Goal: Task Accomplishment & Management: Manage account settings

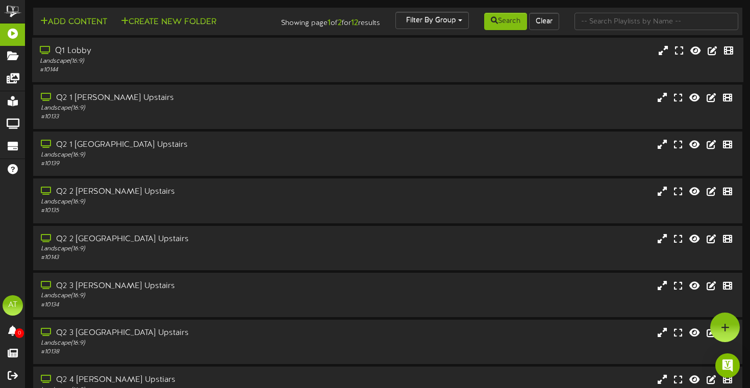
click at [119, 74] on div "# 10144" at bounding box center [180, 70] width 281 height 9
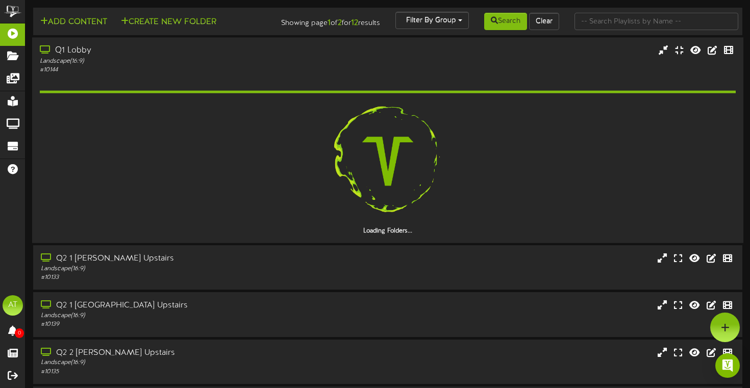
click at [112, 65] on div "Landscape ( 16:9 )" at bounding box center [180, 61] width 281 height 9
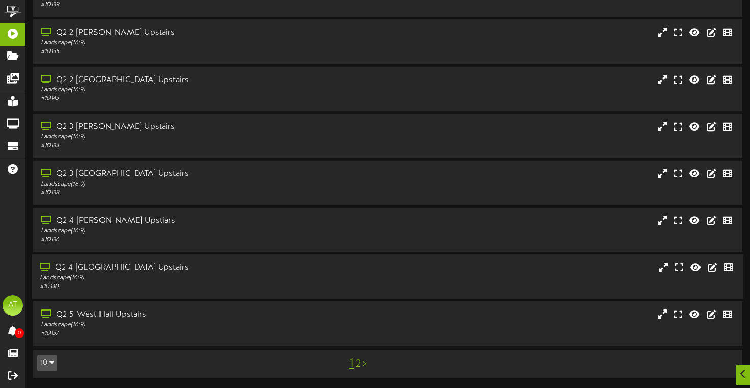
scroll to position [167, 0]
click at [360, 366] on link "2" at bounding box center [358, 364] width 5 height 11
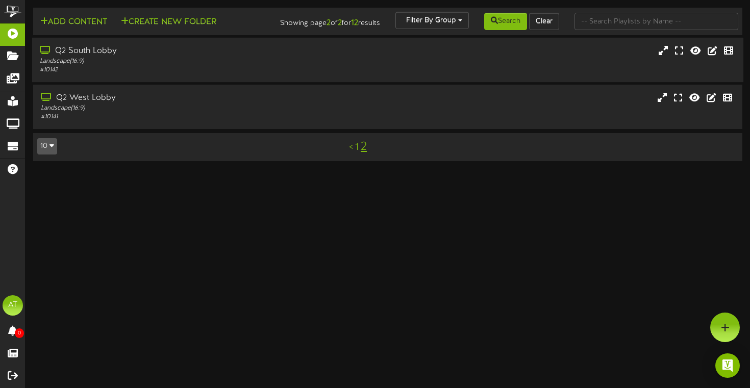
click at [184, 66] on div "Landscape ( 16:9 )" at bounding box center [180, 61] width 281 height 9
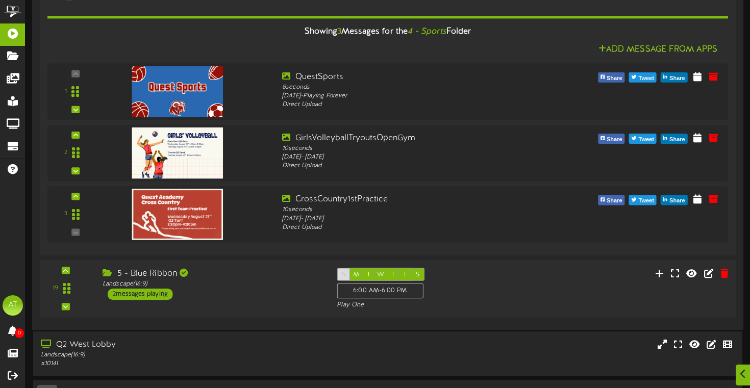
scroll to position [479, 0]
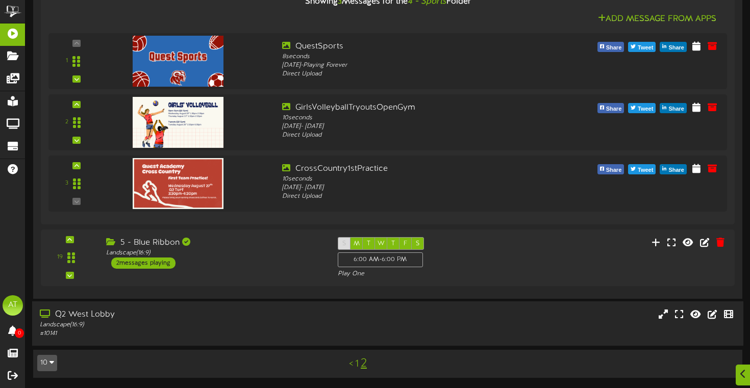
click at [214, 316] on div "Q2 West Lobby" at bounding box center [180, 315] width 281 height 12
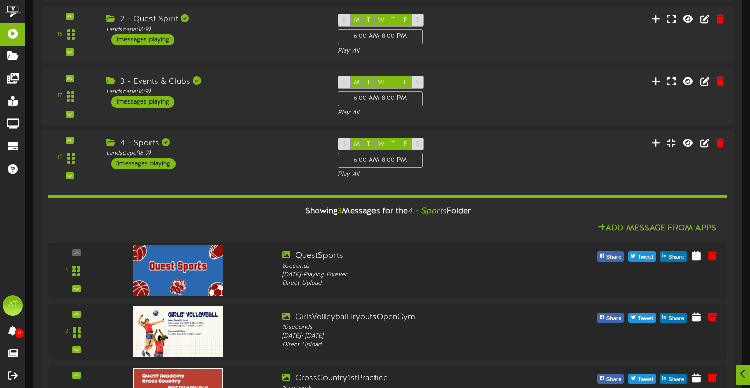
scroll to position [673, 0]
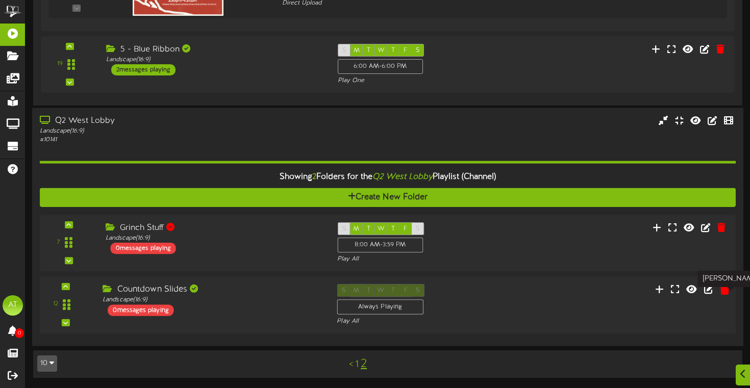
click at [721, 291] on icon at bounding box center [725, 289] width 10 height 11
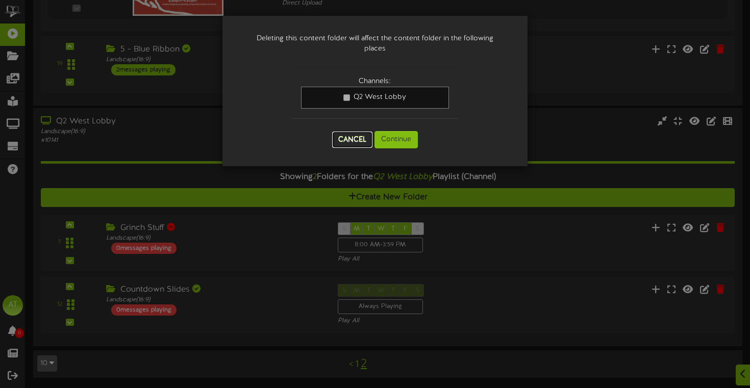
click at [356, 135] on button "Cancel" at bounding box center [352, 140] width 40 height 16
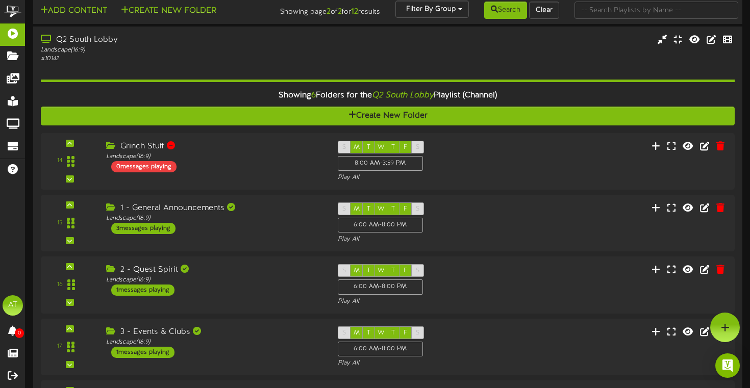
scroll to position [0, 0]
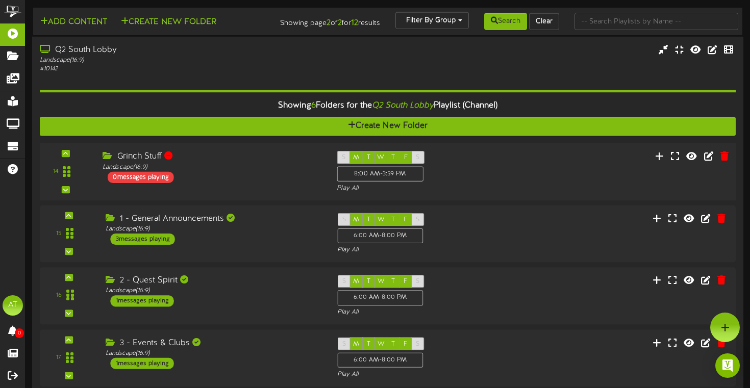
click at [518, 164] on div "14 ( )" at bounding box center [387, 172] width 703 height 42
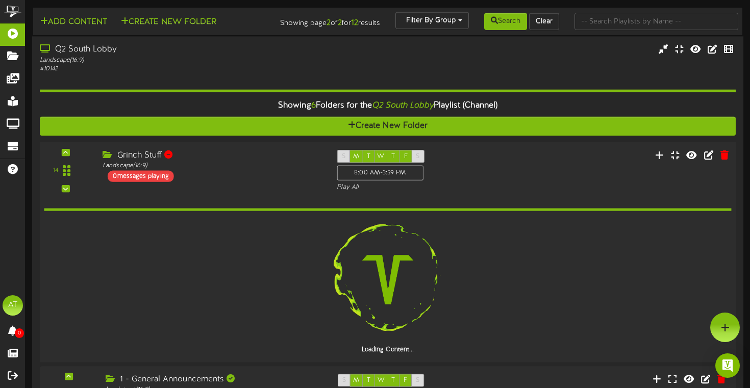
click at [518, 164] on div "14 ( )" at bounding box center [387, 171] width 703 height 42
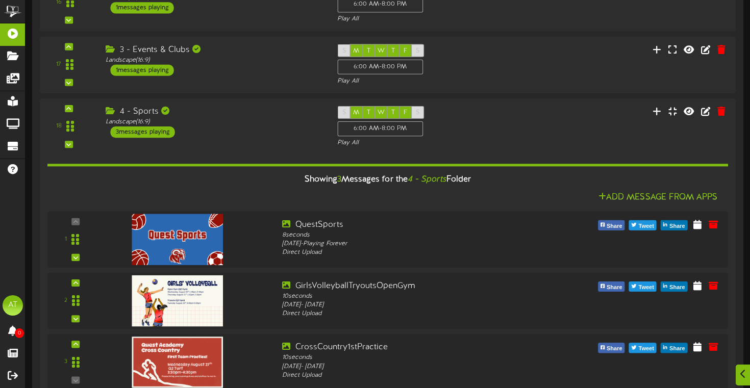
scroll to position [673, 0]
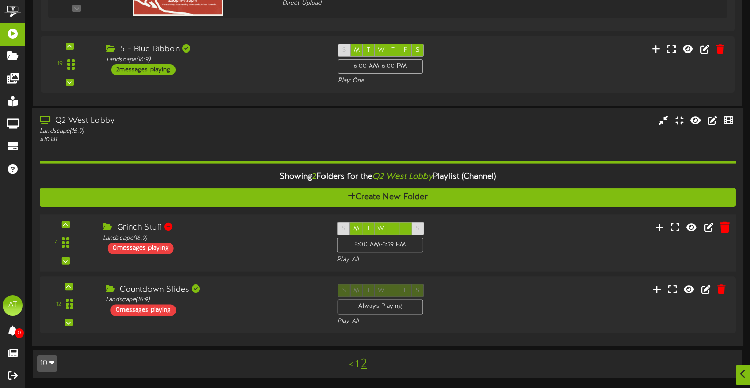
click at [726, 232] on icon at bounding box center [725, 226] width 10 height 11
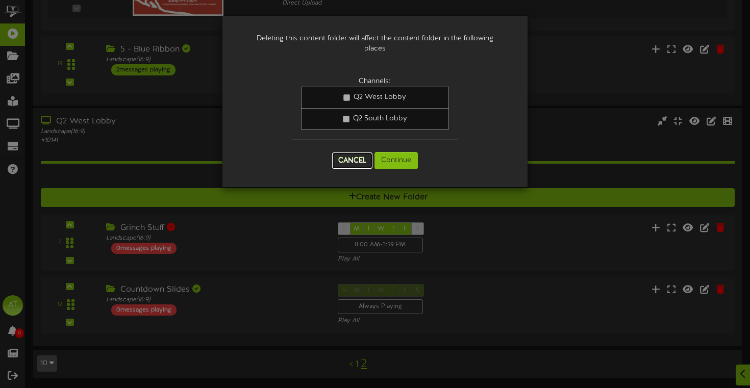
click at [350, 157] on button "Cancel" at bounding box center [352, 161] width 40 height 16
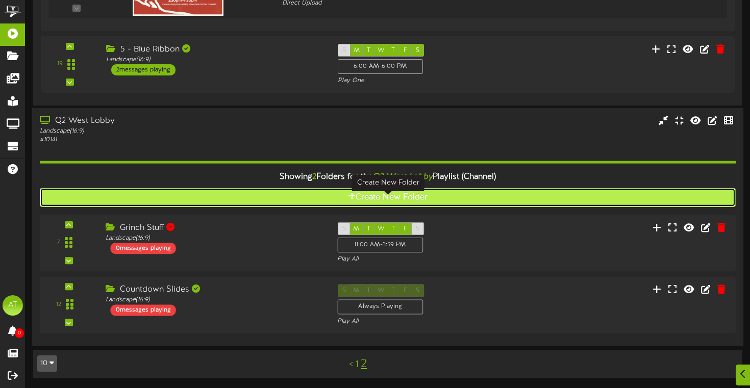
click at [444, 197] on button "Create New Folder" at bounding box center [388, 197] width 696 height 19
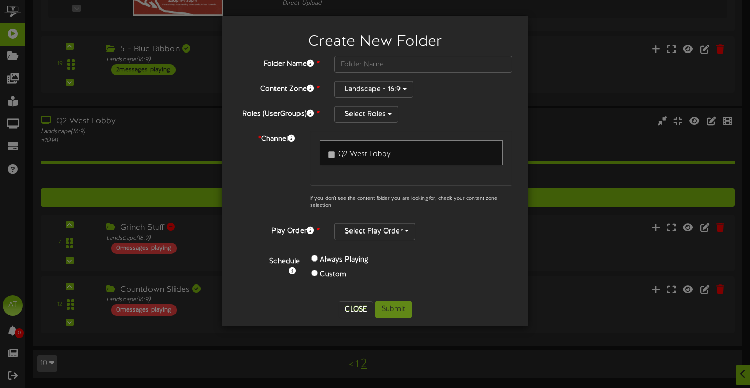
click at [370, 140] on link "Q2 West Lobby" at bounding box center [411, 152] width 183 height 25
click at [371, 152] on span "Q2 West Lobby" at bounding box center [364, 155] width 53 height 8
click at [375, 95] on button "Landscape - 16:9" at bounding box center [373, 89] width 79 height 17
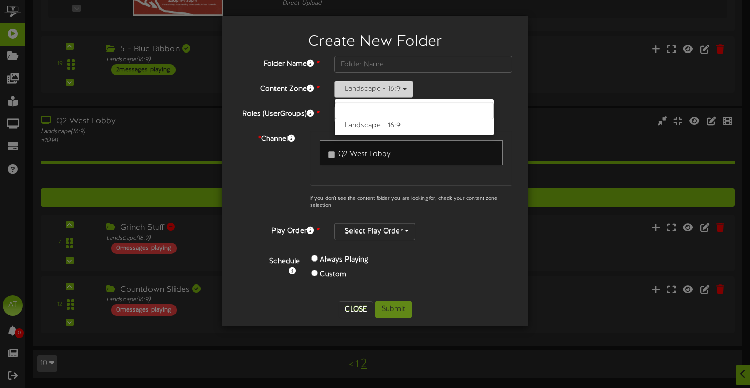
click at [370, 92] on button "Landscape - 16:9" at bounding box center [373, 89] width 79 height 17
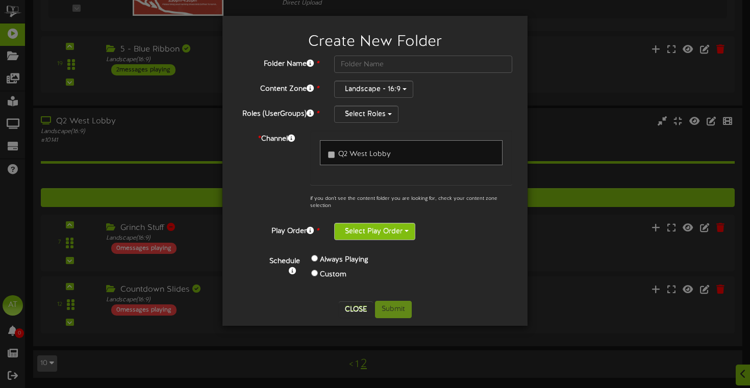
click at [366, 229] on button "Select Play Order" at bounding box center [374, 231] width 81 height 17
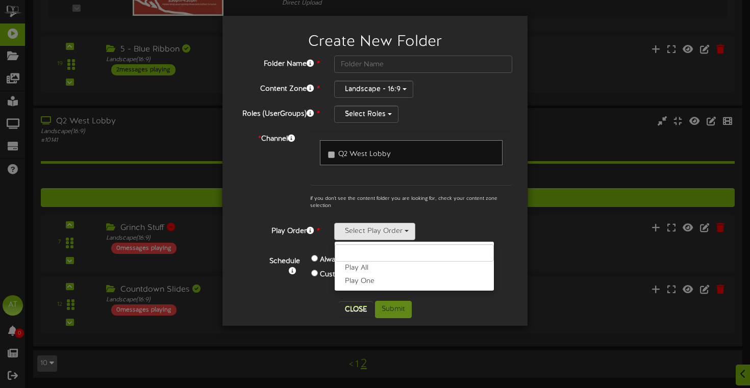
click at [431, 215] on div "Folder Name * Content Zone * Landscape - 16:9 Landscape - 16:9 Roles (UserGroup…" at bounding box center [375, 175] width 275 height 238
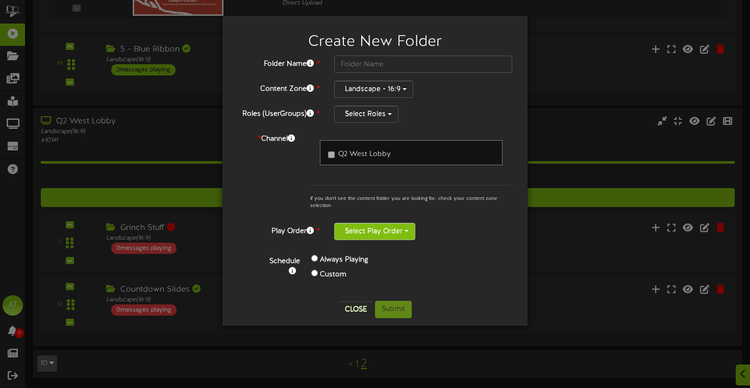
click at [372, 230] on button "Select Play Order" at bounding box center [374, 231] width 81 height 17
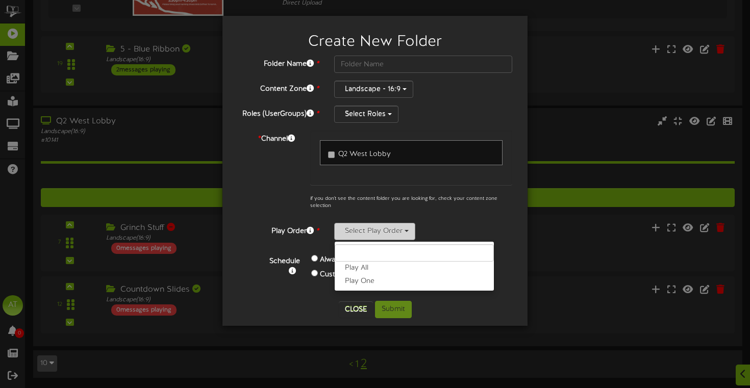
click at [369, 232] on button "Select Play Order" at bounding box center [374, 231] width 81 height 17
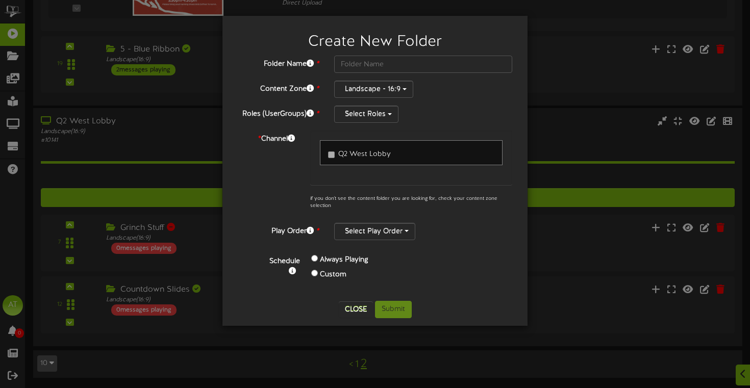
click at [365, 146] on label "Q2 West Lobby" at bounding box center [359, 153] width 63 height 14
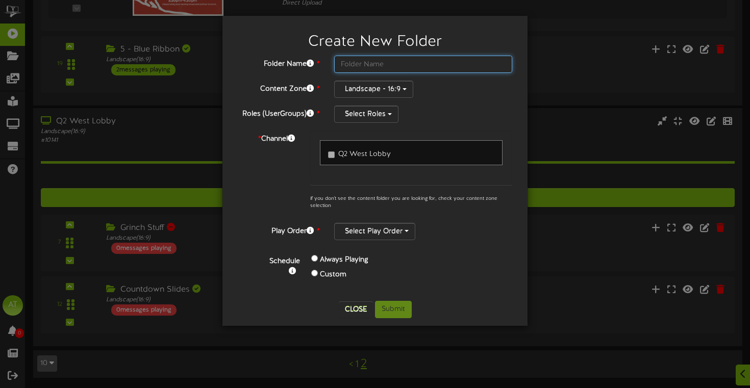
click at [370, 69] on input "text" at bounding box center [423, 64] width 178 height 17
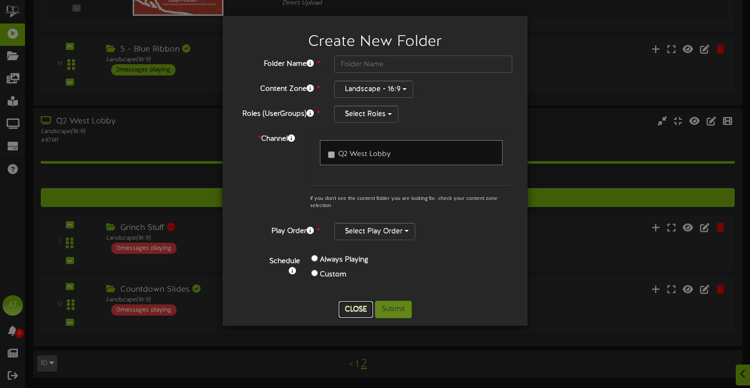
click at [347, 307] on button "Close" at bounding box center [356, 310] width 34 height 16
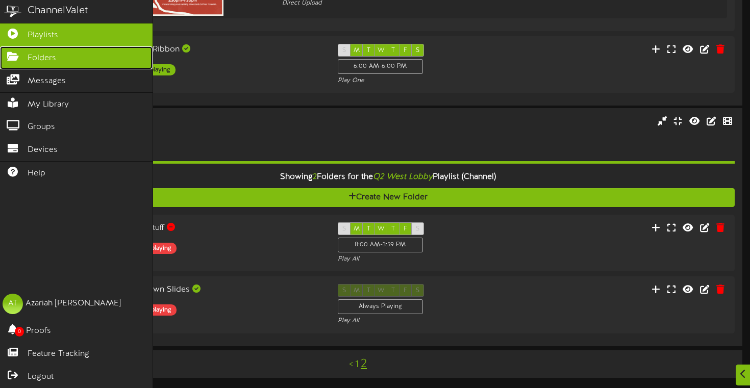
click at [14, 58] on icon at bounding box center [13, 56] width 26 height 8
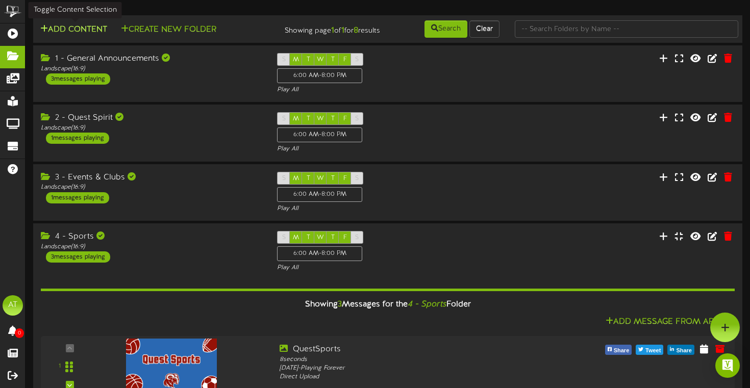
click at [92, 29] on button "Add Content" at bounding box center [73, 29] width 73 height 13
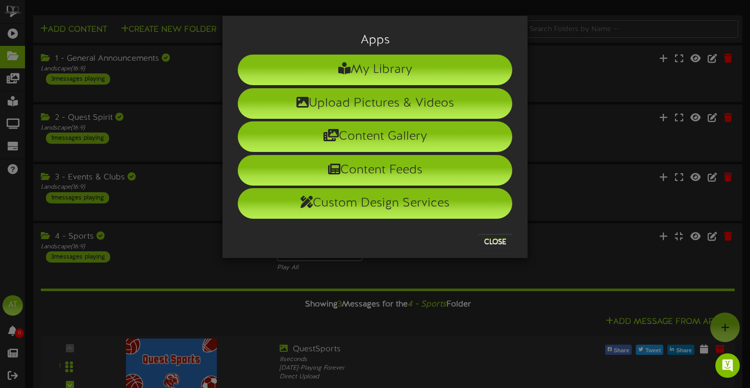
click at [551, 122] on div "Apps My Library Upload Pictures & Videos Content Gallery Content Feeds Custom D…" at bounding box center [375, 194] width 750 height 388
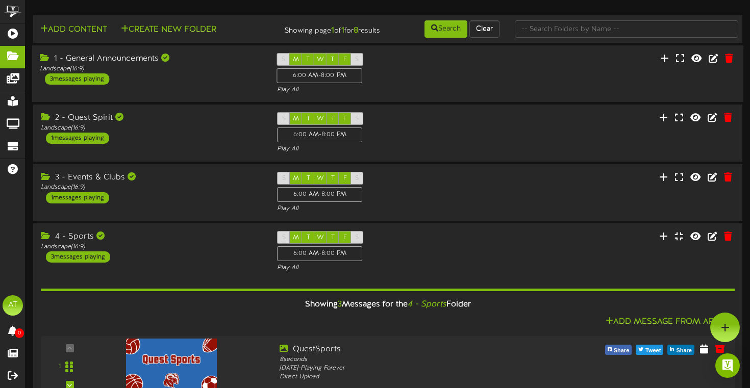
click at [178, 85] on div "1 - General Announcements Landscape ( 16:9 ) 3 messages playing" at bounding box center [150, 69] width 237 height 32
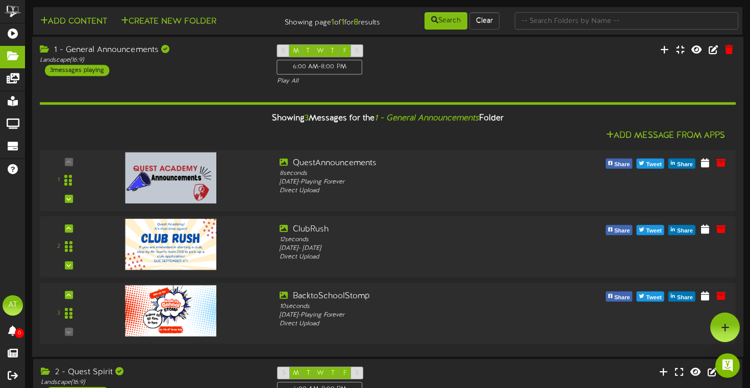
scroll to position [6, 0]
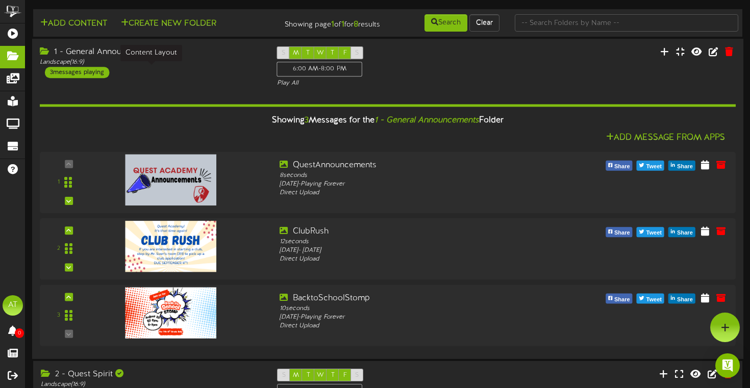
click at [221, 67] on div "Landscape ( 16:9 )" at bounding box center [151, 62] width 222 height 9
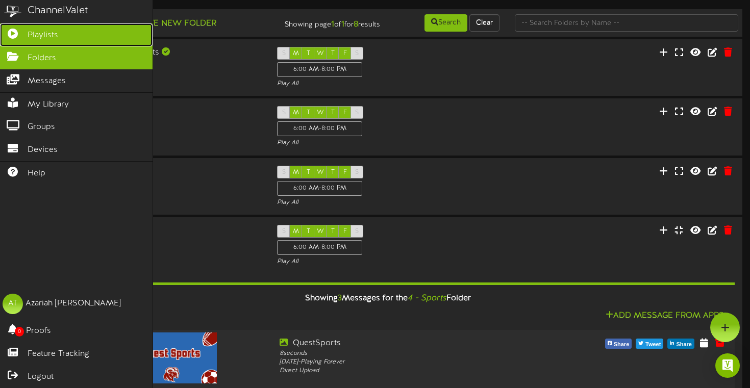
click at [17, 34] on icon at bounding box center [13, 33] width 26 height 8
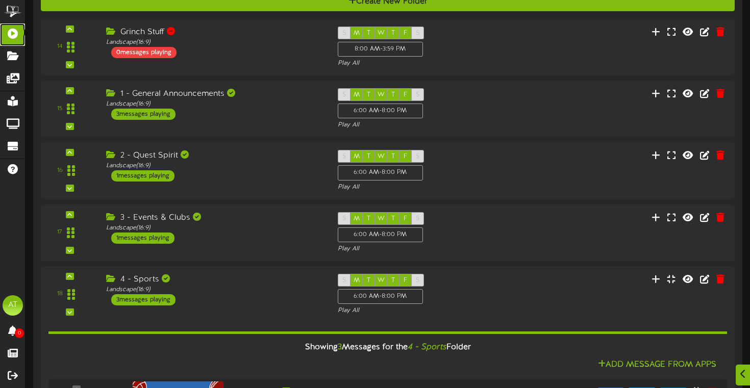
scroll to position [673, 0]
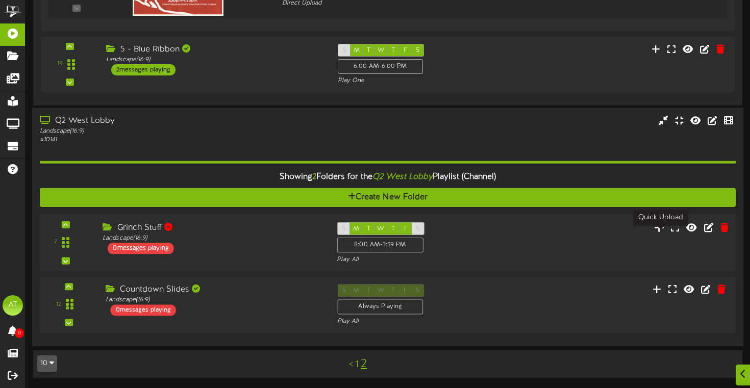
click at [657, 227] on icon at bounding box center [659, 226] width 11 height 11
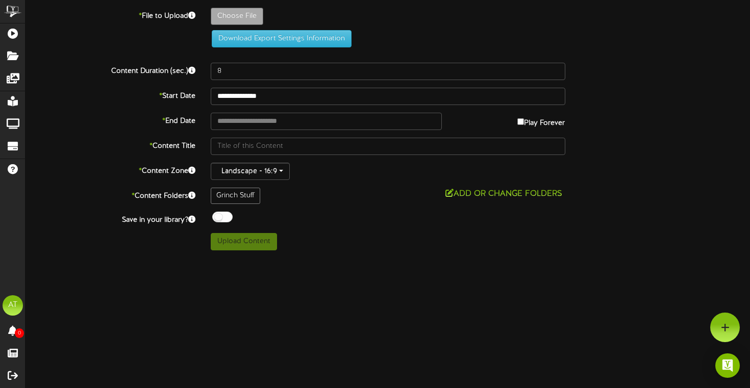
click at [245, 193] on div "Grinch Stuff" at bounding box center [235, 196] width 49 height 16
click at [254, 197] on div "Grinch Stuff" at bounding box center [235, 196] width 49 height 16
click at [486, 187] on div "**********" at bounding box center [388, 129] width 725 height 243
click at [455, 192] on button "Add or Change Folders" at bounding box center [503, 194] width 123 height 13
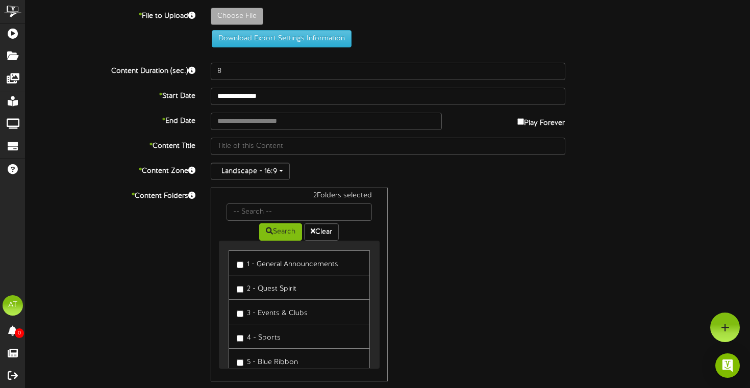
click at [441, 223] on div "2 Folders selected Search Clear 1 - General Announcements 2 - Quest Spirit 3 - …" at bounding box center [388, 285] width 370 height 194
click at [235, 289] on link "2 - Quest Spirit" at bounding box center [300, 287] width 142 height 25
click at [446, 277] on div "5 Folders selected Search Clear 1 - General Announcements 2 - Quest Spirit 3 - …" at bounding box center [388, 285] width 370 height 194
click at [420, 247] on div "5 Folders selected Search Clear 1 - General Announcements 2 - Quest Spirit 3 - …" at bounding box center [388, 285] width 370 height 194
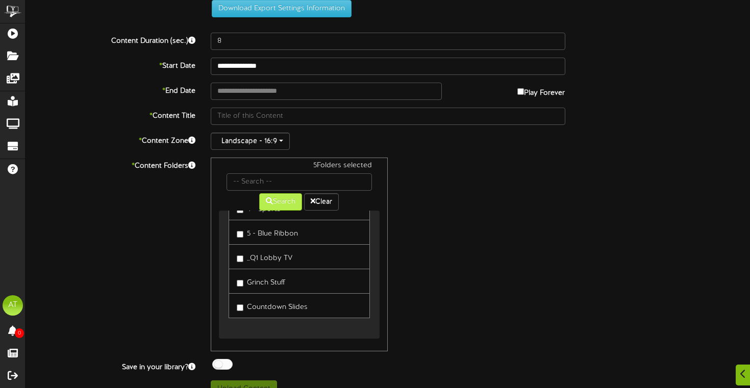
scroll to position [31, 0]
click at [274, 201] on button "Search" at bounding box center [280, 201] width 43 height 17
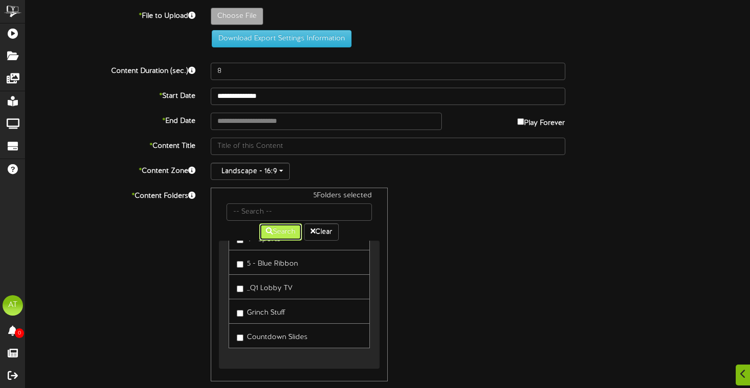
scroll to position [0, 0]
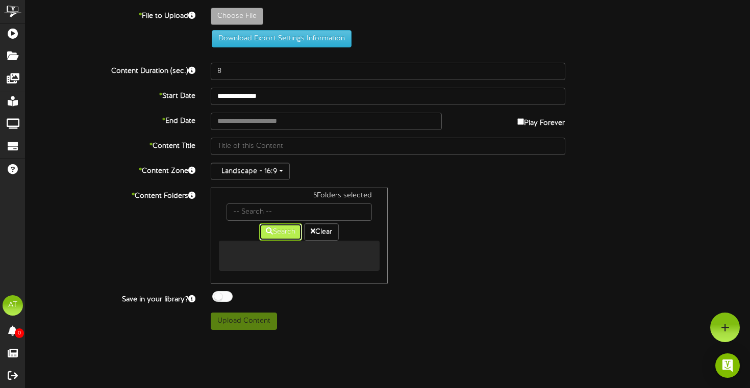
click at [263, 229] on button "Search" at bounding box center [280, 231] width 43 height 17
click at [275, 239] on button "Search" at bounding box center [280, 231] width 43 height 17
click at [308, 238] on button "Clear" at bounding box center [321, 231] width 35 height 17
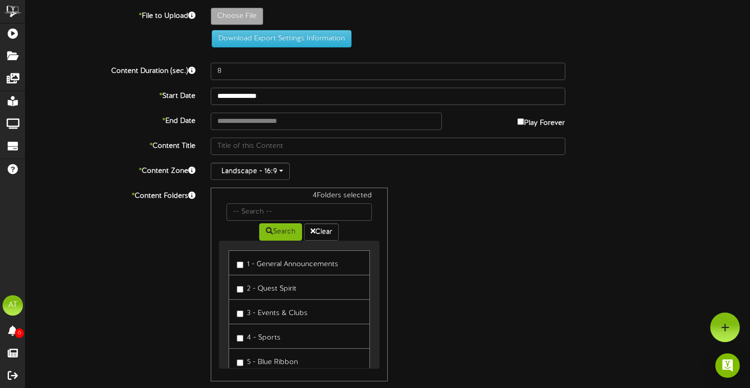
click at [385, 244] on div "4 Folders selected Search Clear 1 - General Announcements 2 - Quest Spirit" at bounding box center [300, 285] width 178 height 194
click at [415, 226] on div "4 Folders selected Search Clear 1 - General Announcements 2 - Quest Spirit 3 - …" at bounding box center [388, 285] width 370 height 194
click at [363, 160] on div "**********" at bounding box center [388, 218] width 725 height 420
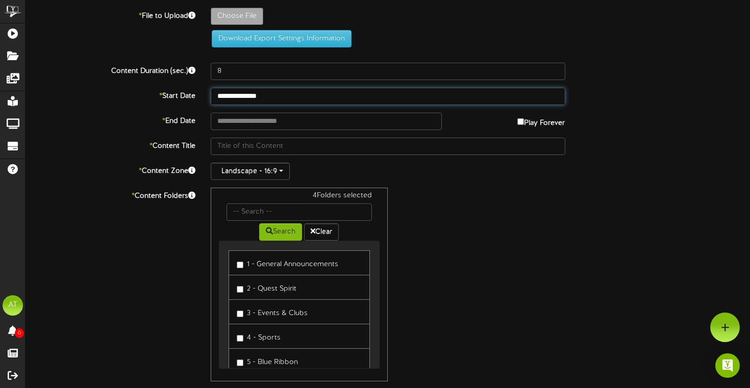
click at [305, 98] on input "**********" at bounding box center [388, 96] width 355 height 17
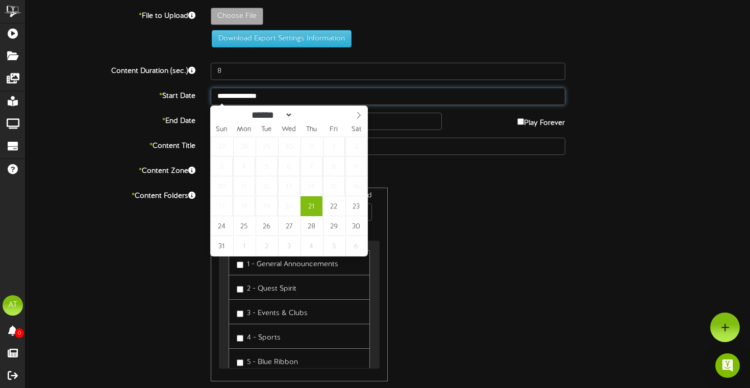
click at [316, 100] on input "**********" at bounding box center [388, 96] width 355 height 17
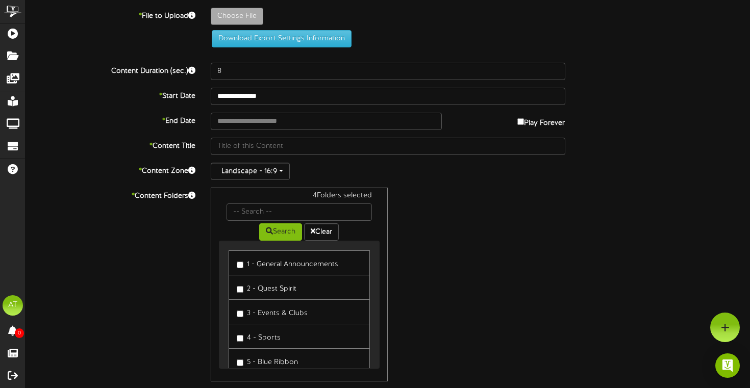
click at [421, 169] on div "Landscape - 16:9" at bounding box center [388, 171] width 355 height 17
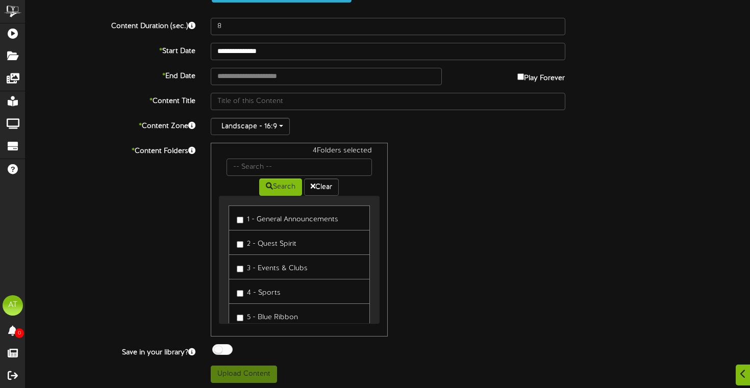
scroll to position [47, 0]
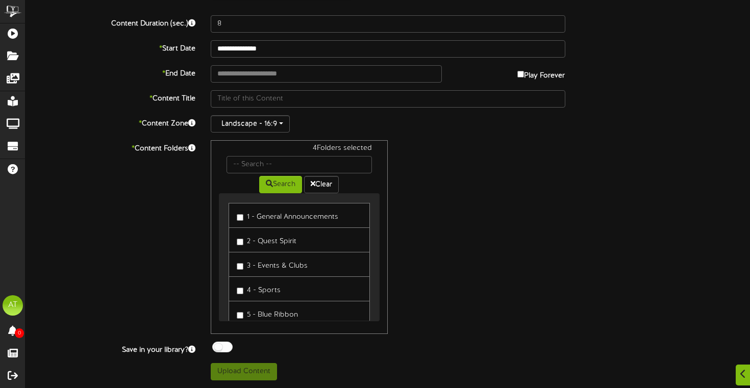
click at [179, 246] on div "* Content Folders 4 Folders selected Search Clear 1 - General Announcements 2 -…" at bounding box center [388, 237] width 740 height 194
click at [275, 220] on label "1 - General Announcements" at bounding box center [288, 216] width 102 height 14
click at [277, 218] on label "1 - General Announcements" at bounding box center [288, 216] width 102 height 14
click at [412, 174] on div "4 Folders selected Search Clear 1 - General Announcements 2 - Quest Spirit 3 - …" at bounding box center [388, 237] width 370 height 194
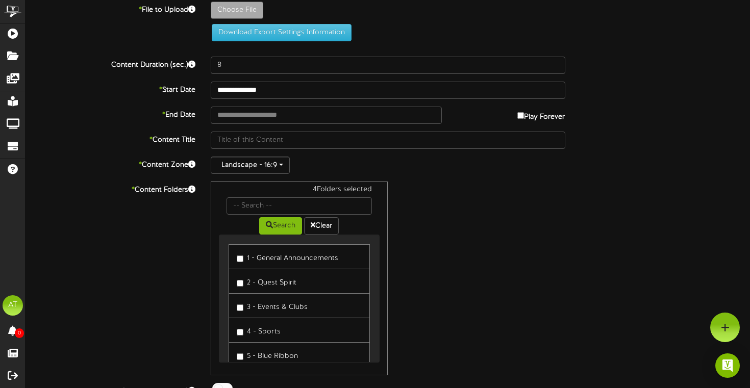
scroll to position [0, 0]
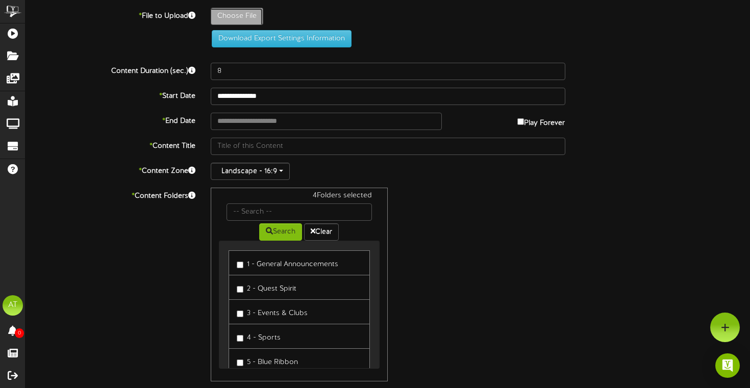
click at [466, 255] on div "4 Folders selected Search Clear 1 - General Announcements 2 - Quest Spirit 3 - …" at bounding box center [388, 285] width 370 height 194
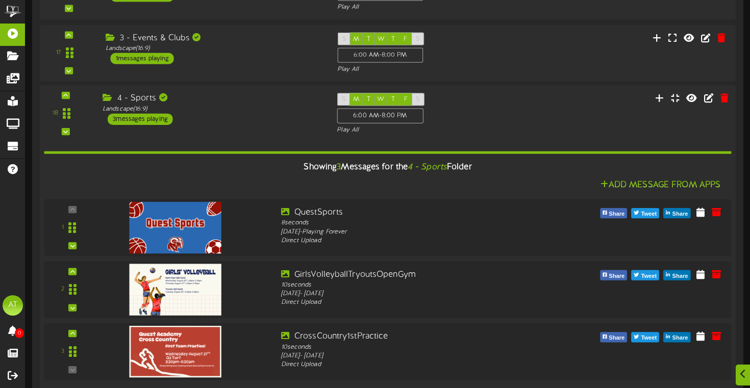
scroll to position [306, 0]
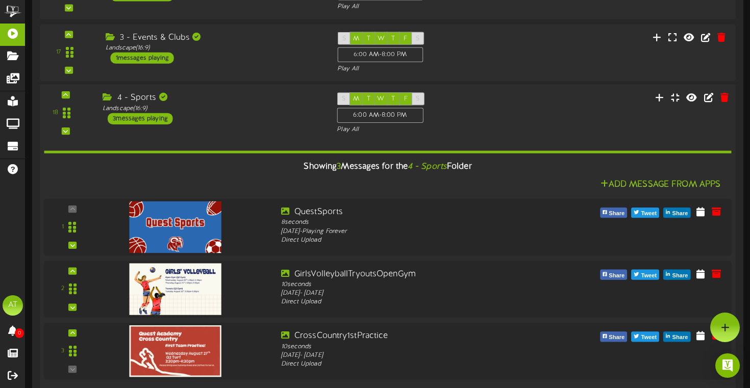
click at [257, 178] on div "Showing 3 Messages for the 4 - Sports Folder" at bounding box center [387, 167] width 703 height 22
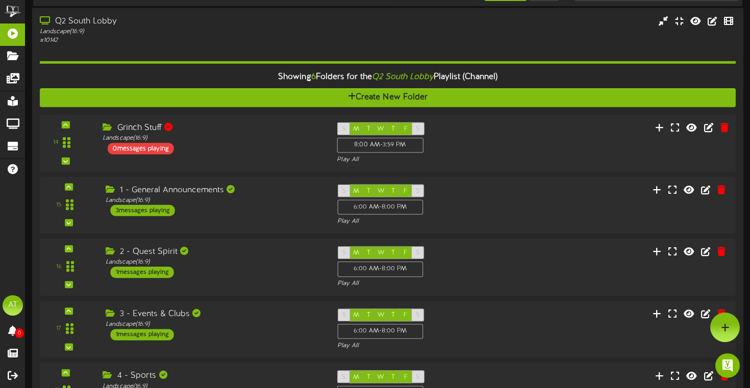
scroll to position [0, 0]
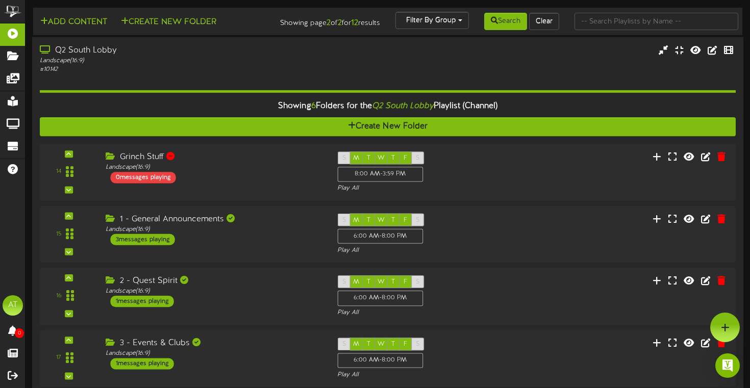
click at [178, 65] on div "Landscape ( 16:9 )" at bounding box center [180, 61] width 281 height 9
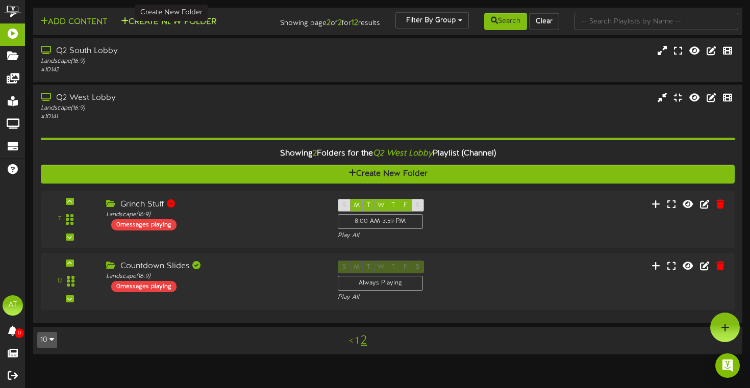
click at [153, 26] on button "Create New Folder" at bounding box center [169, 22] width 102 height 13
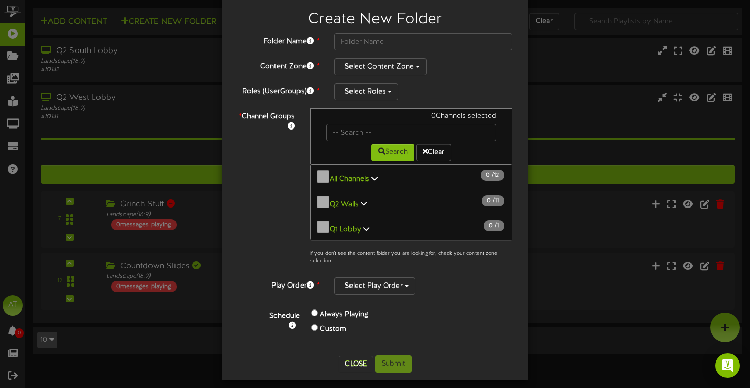
click at [353, 201] on b "Q2 Walls" at bounding box center [344, 205] width 29 height 8
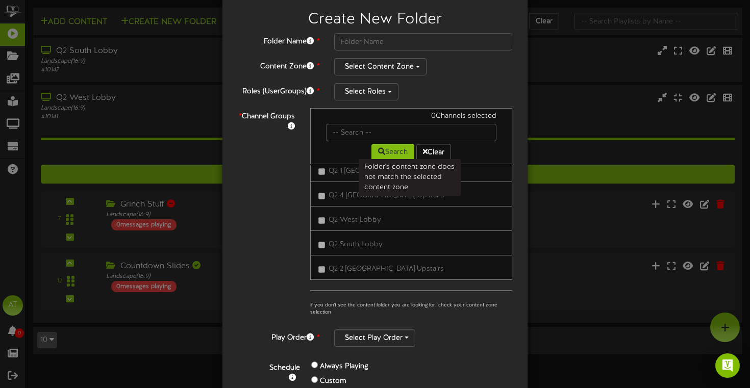
scroll to position [213, 0]
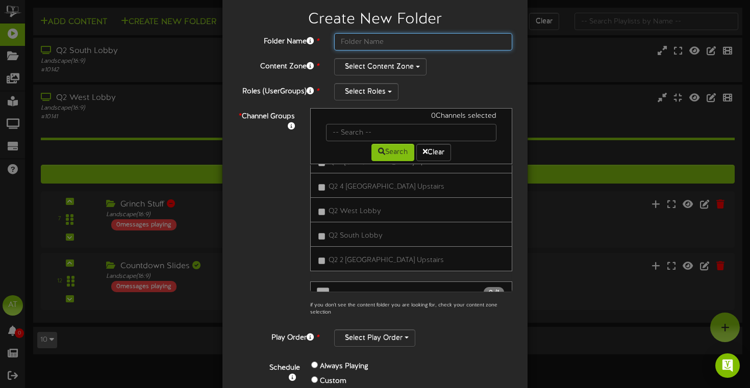
click at [379, 48] on input "text" at bounding box center [423, 41] width 178 height 17
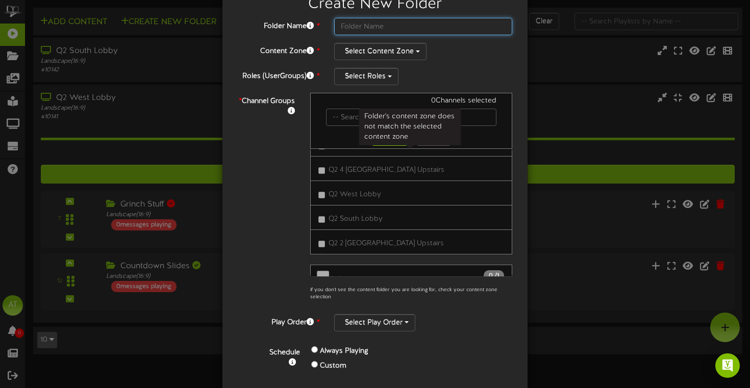
scroll to position [214, 0]
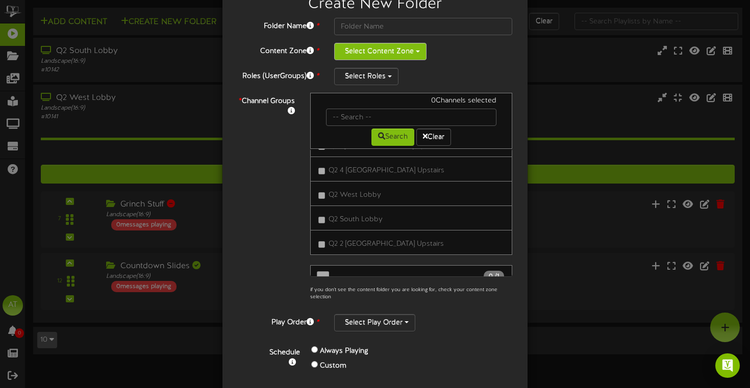
click at [390, 52] on button "Select Content Zone" at bounding box center [380, 51] width 92 height 17
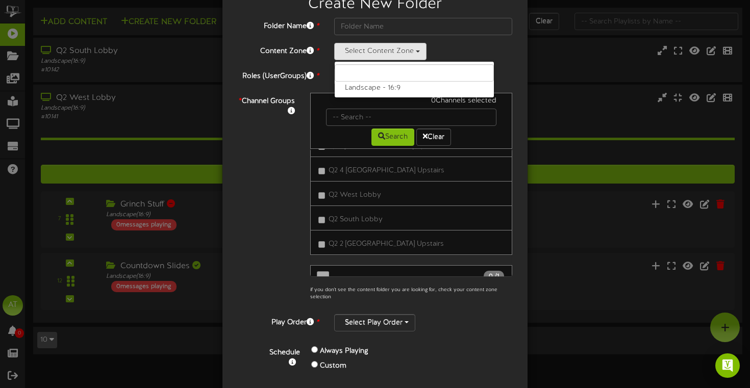
click at [427, 50] on div "Select Content Zone Landscape - 16:9" at bounding box center [423, 51] width 178 height 17
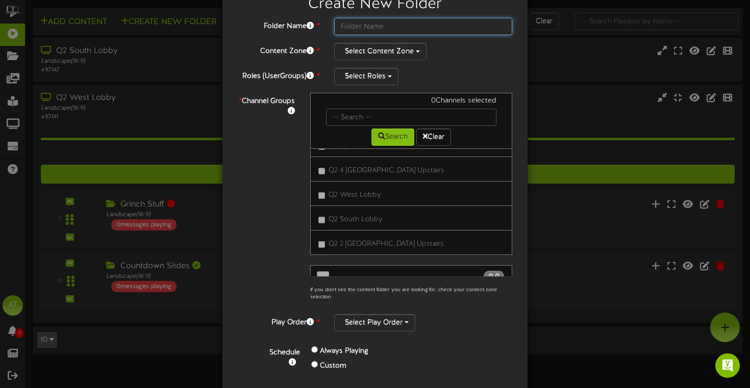
click at [401, 22] on input "text" at bounding box center [423, 26] width 178 height 17
type input "S"
click at [452, 59] on div "Select Content Zone Landscape - 16:9" at bounding box center [423, 51] width 178 height 17
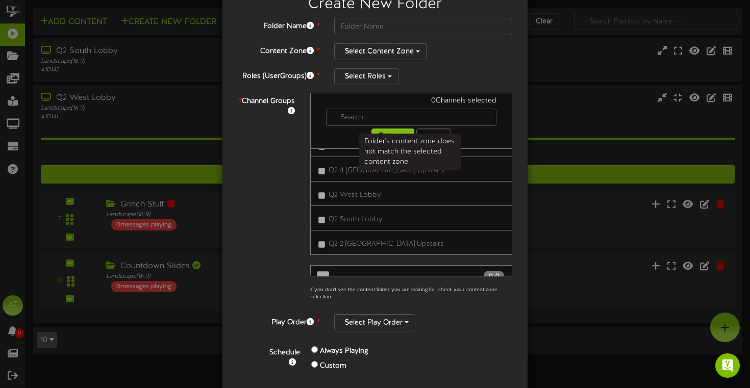
scroll to position [221, 0]
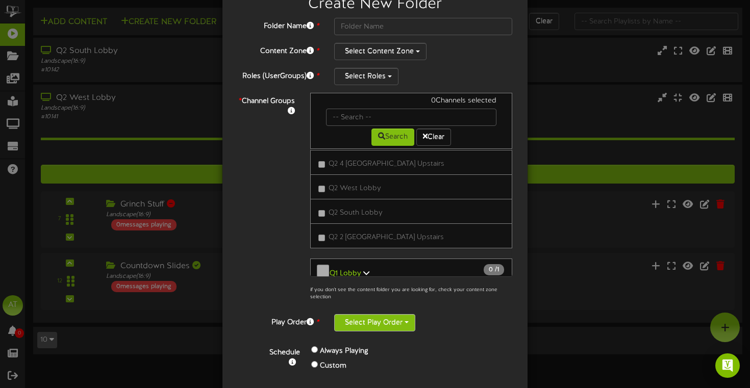
click at [401, 318] on button "Select Play Order" at bounding box center [374, 322] width 81 height 17
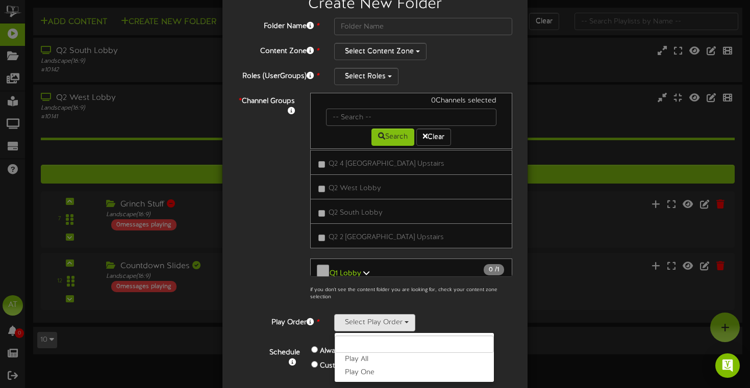
click at [430, 318] on div "Select Play Order Play All Play One" at bounding box center [423, 322] width 178 height 17
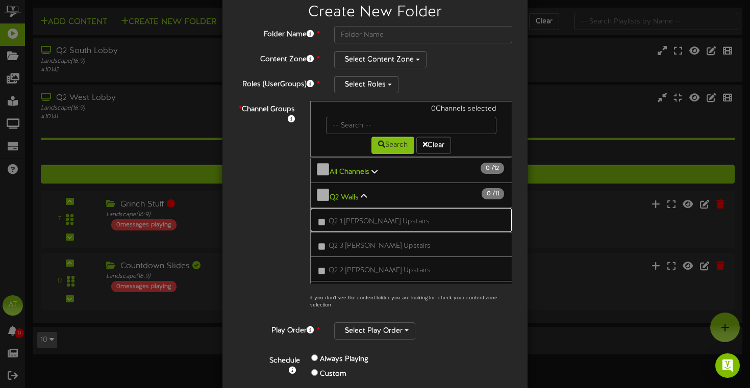
scroll to position [3, 0]
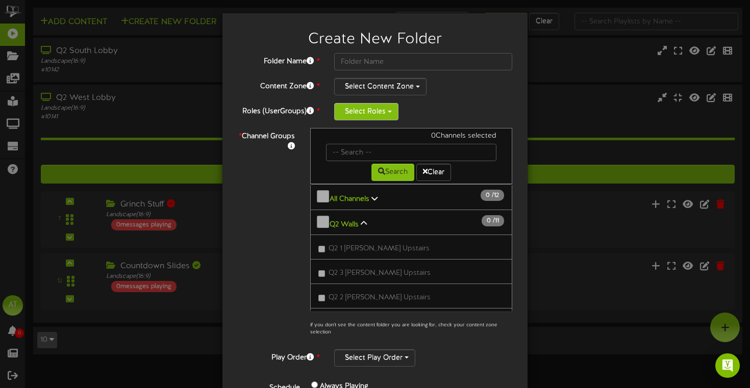
click at [379, 113] on button "Select Roles" at bounding box center [366, 111] width 64 height 17
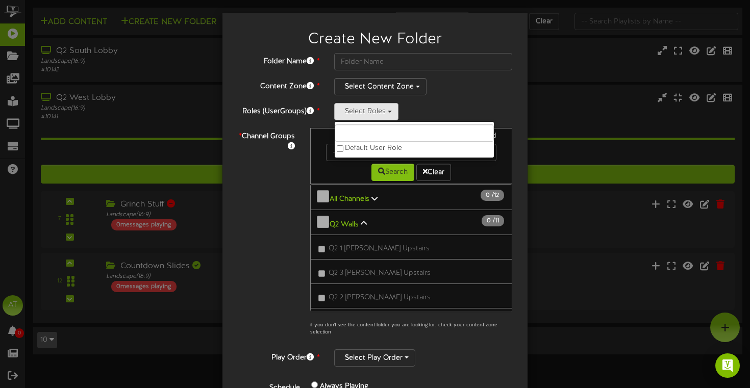
click at [428, 111] on div "Select Roles Default User Role" at bounding box center [423, 111] width 178 height 17
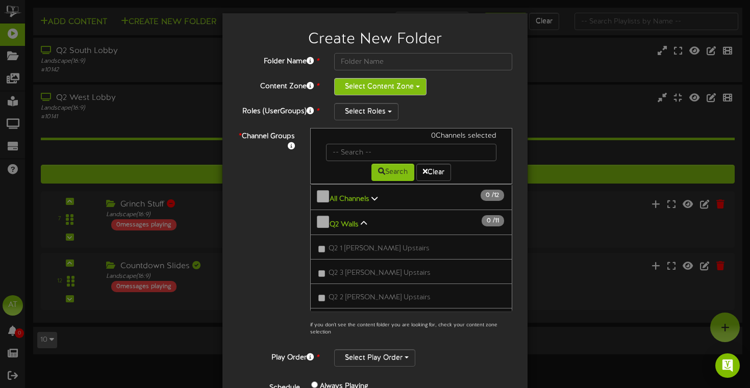
click at [414, 79] on button "Select Content Zone" at bounding box center [380, 86] width 92 height 17
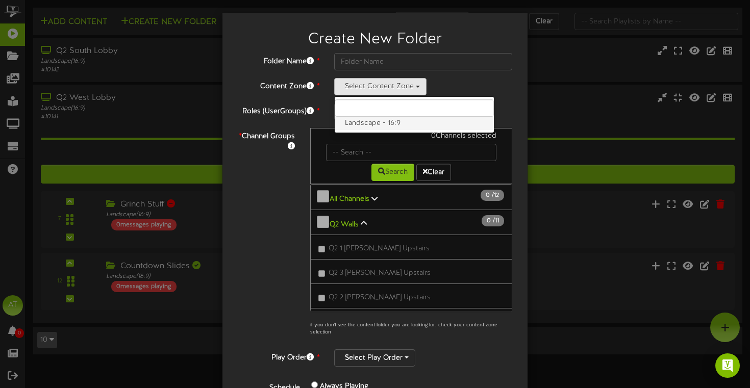
click at [394, 123] on label "Landscape - 16:9" at bounding box center [414, 123] width 159 height 13
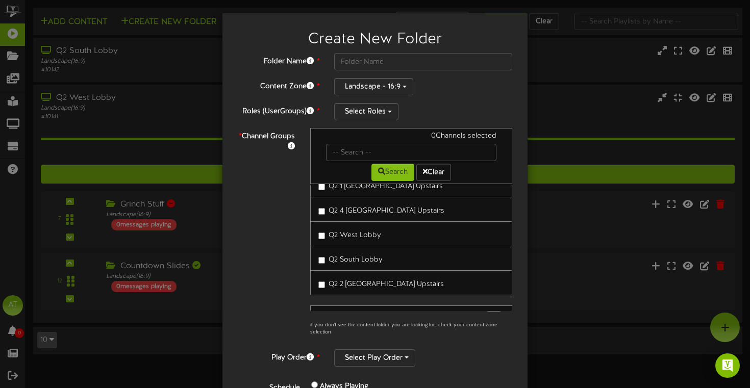
scroll to position [221, 0]
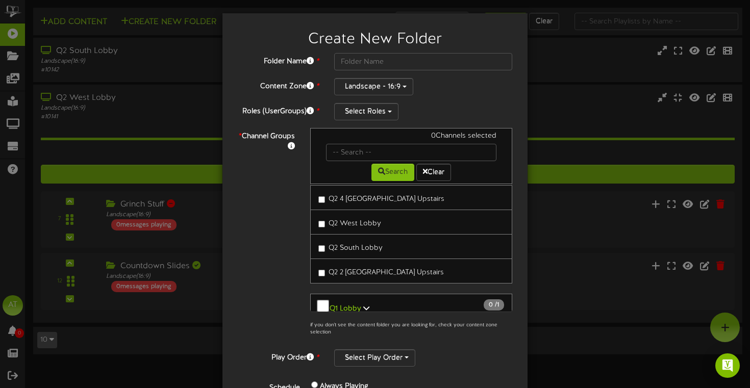
click at [320, 222] on label "Q2 West Lobby" at bounding box center [349, 222] width 63 height 14
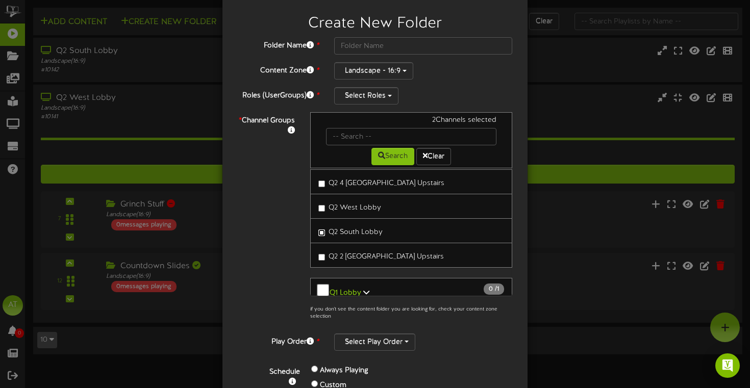
scroll to position [0, 0]
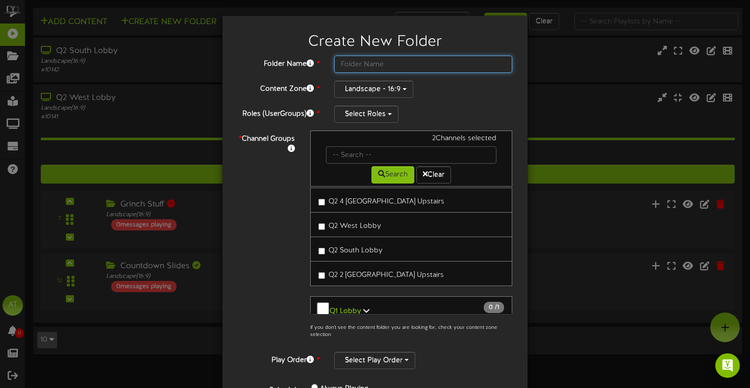
click at [410, 59] on input "text" at bounding box center [423, 64] width 178 height 17
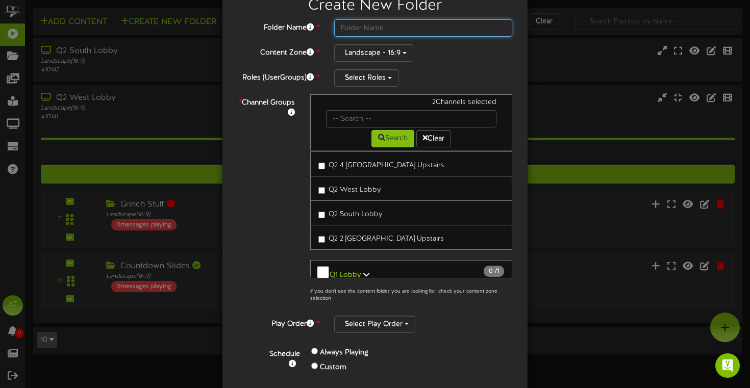
scroll to position [82, 0]
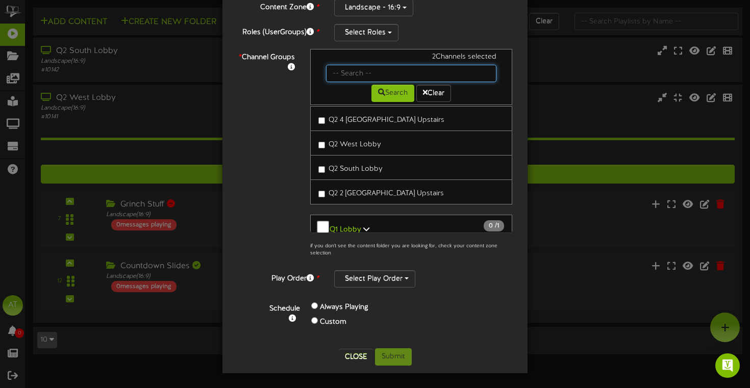
click at [376, 70] on input "text" at bounding box center [411, 73] width 170 height 17
type input "General Announcements"
click at [333, 74] on input "General Announcements" at bounding box center [411, 73] width 170 height 17
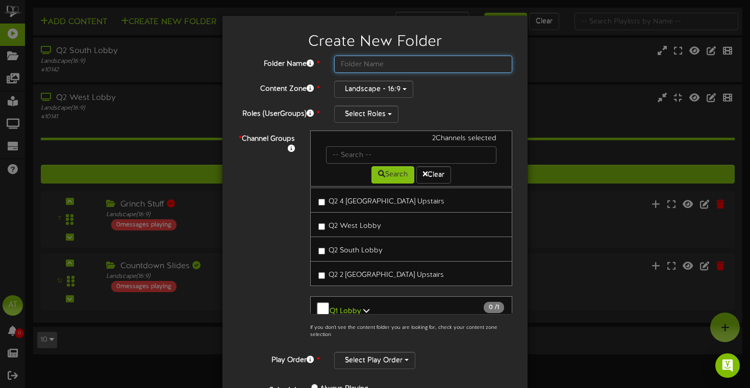
click at [361, 68] on input "text" at bounding box center [423, 64] width 178 height 17
paste input "General Announcements"
type input "General Announcements"
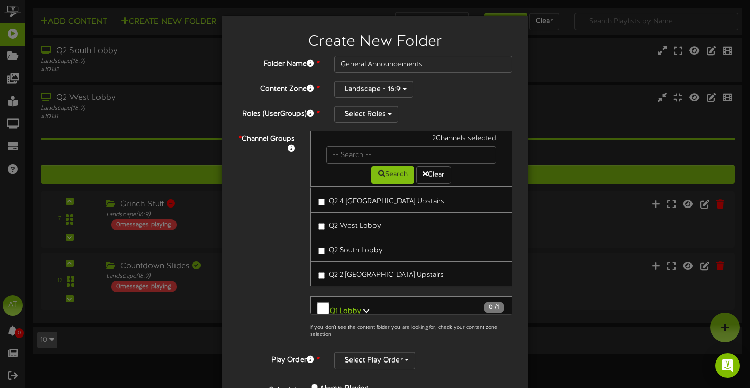
click at [432, 98] on div "Folder Name * General Announcements Content Zone * Landscape - 16:9 Landscape -…" at bounding box center [375, 239] width 275 height 367
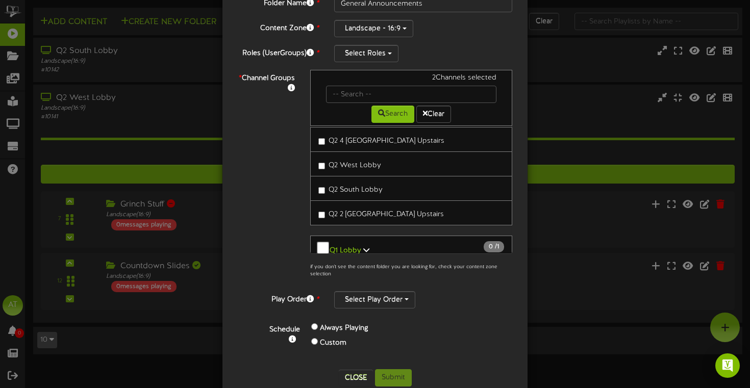
scroll to position [82, 0]
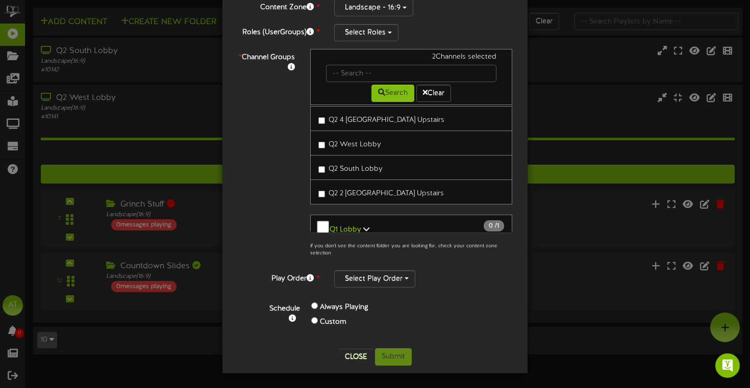
click at [413, 314] on div "Always Playing" at bounding box center [379, 308] width 136 height 15
click at [388, 284] on button "Select Play Order" at bounding box center [374, 278] width 81 height 17
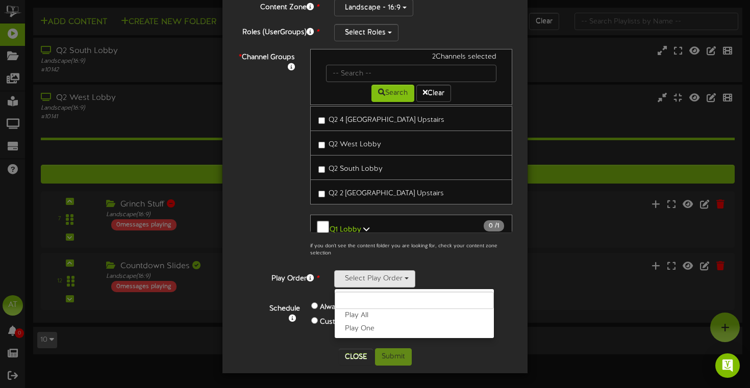
click at [455, 285] on div "Select Play Order Play All Play One" at bounding box center [423, 278] width 178 height 17
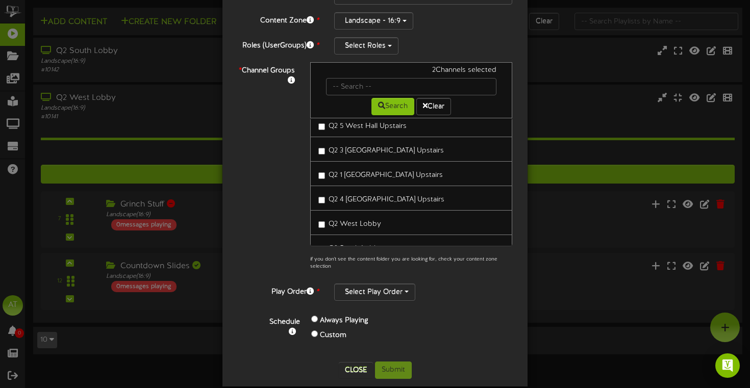
scroll to position [154, 0]
click at [373, 55] on div "Folder Name * General Announcements Content Zone * Landscape - 16:9 Landscape -…" at bounding box center [375, 170] width 275 height 367
click at [368, 49] on button "Select Roles" at bounding box center [366, 45] width 64 height 17
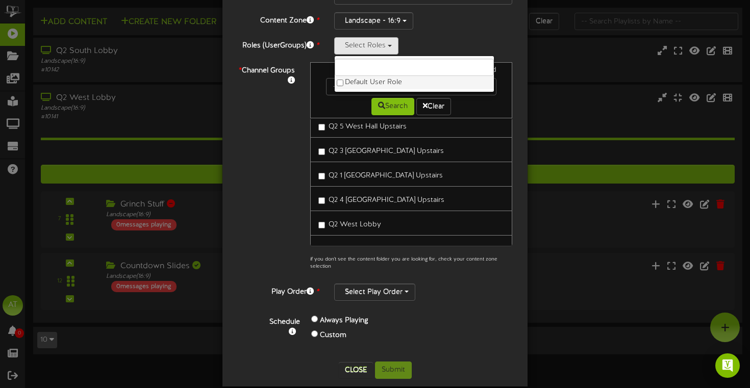
click at [366, 79] on label "Default User Role" at bounding box center [414, 82] width 159 height 13
click at [469, 284] on div "Select Play Order Play All Play One" at bounding box center [423, 292] width 178 height 17
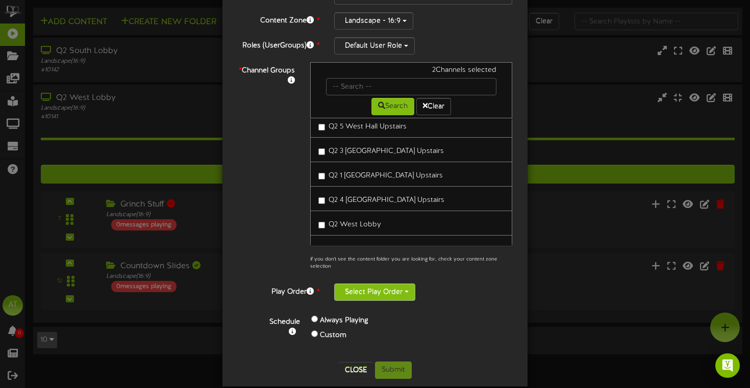
click at [387, 292] on button "Select Play Order" at bounding box center [374, 292] width 81 height 17
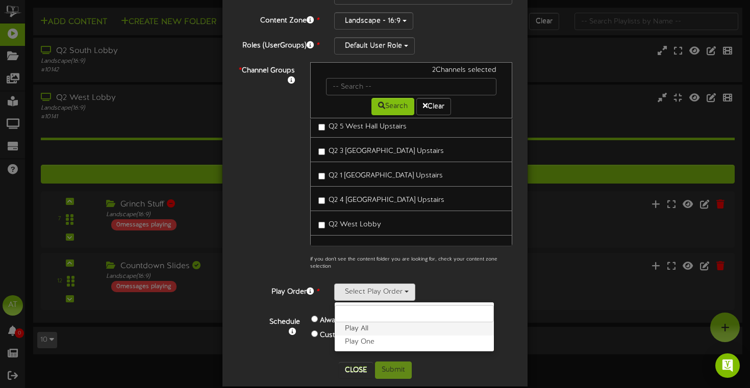
click at [371, 329] on label "Play All" at bounding box center [414, 328] width 159 height 13
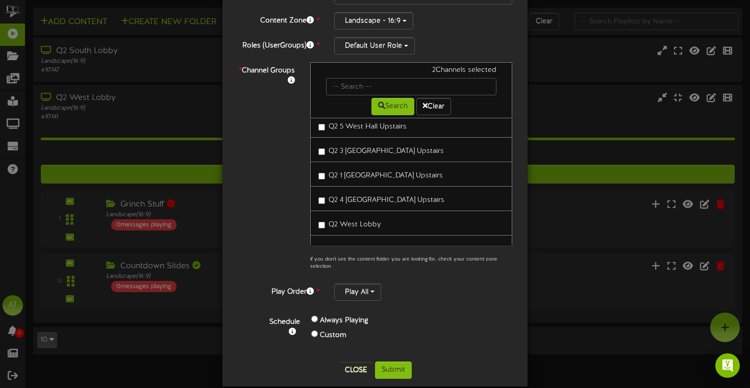
scroll to position [82, 0]
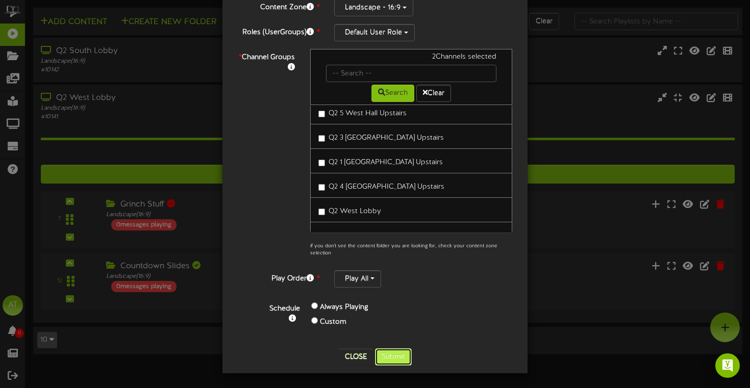
click at [392, 357] on button "Submit" at bounding box center [393, 357] width 37 height 17
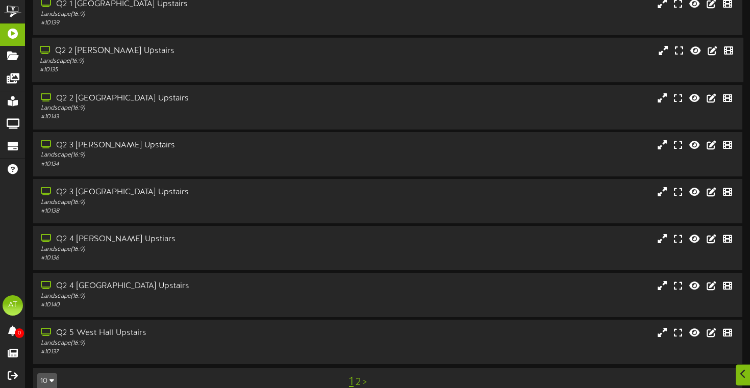
scroll to position [167, 0]
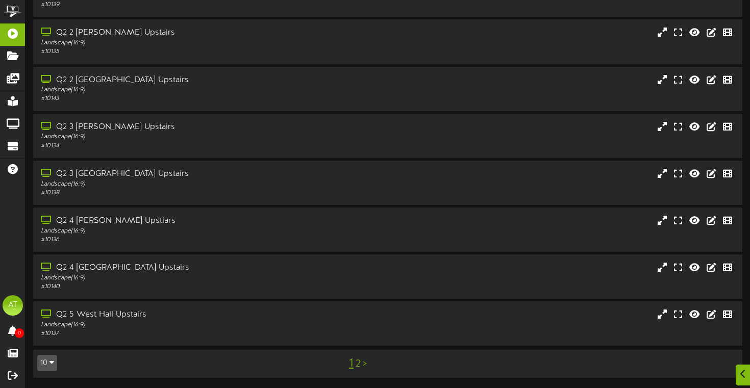
click at [361, 367] on div "1 2 >" at bounding box center [357, 363] width 179 height 19
click at [359, 364] on link "2" at bounding box center [358, 364] width 5 height 11
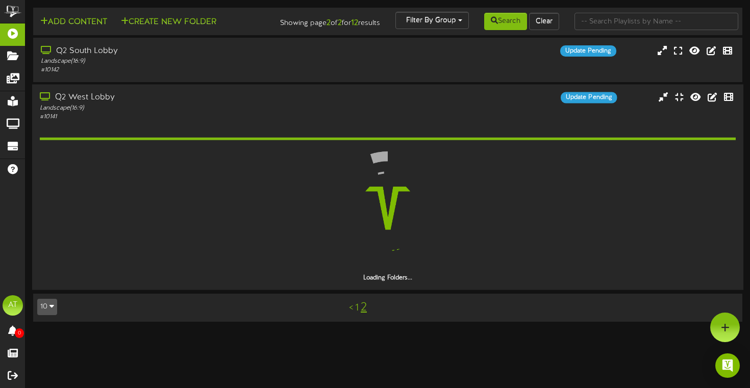
click at [236, 112] on div "Landscape ( 16:9 )" at bounding box center [180, 108] width 281 height 9
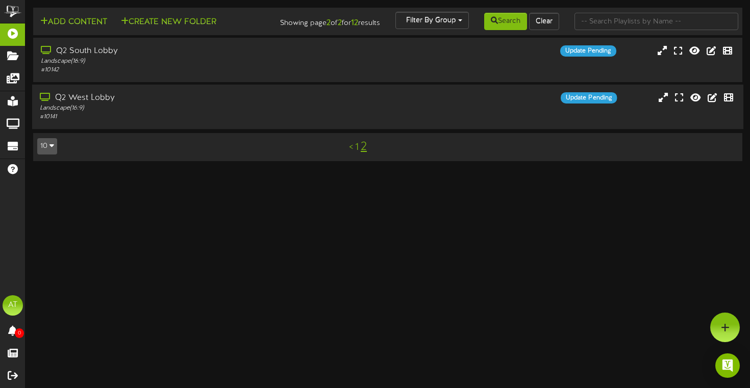
click at [235, 104] on div "Q2 West Lobby" at bounding box center [180, 98] width 281 height 12
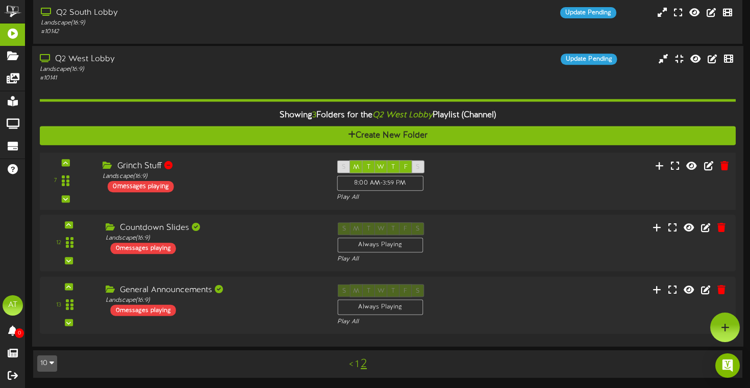
scroll to position [38, 0]
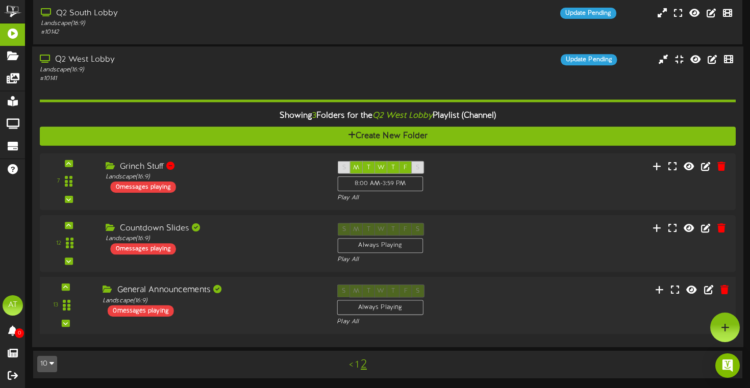
click at [196, 317] on div "General Announcements Landscape ( 16:9 ) 0 messages playing" at bounding box center [212, 301] width 234 height 32
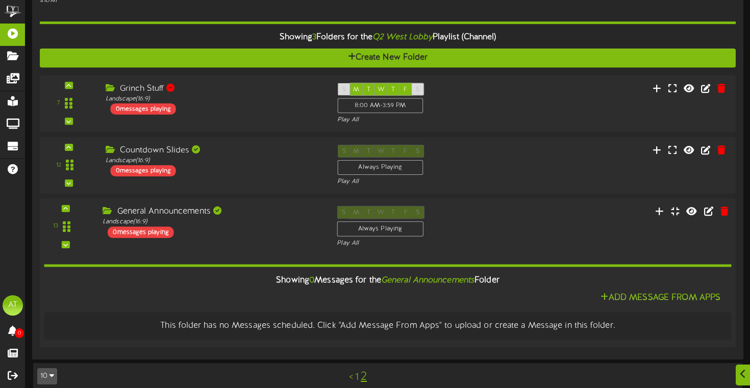
scroll to position [137, 0]
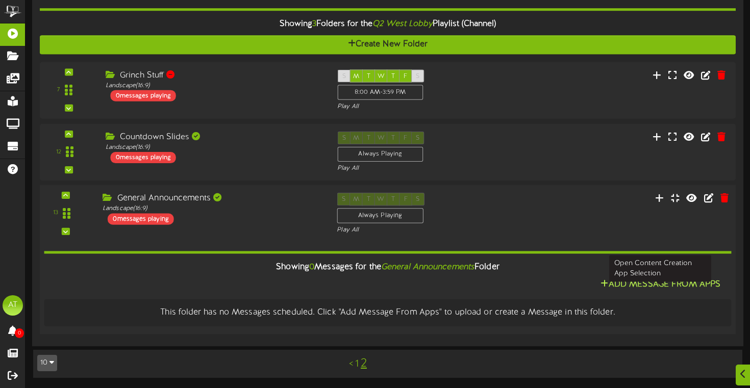
click at [620, 288] on button "Add Message From Apps" at bounding box center [661, 285] width 126 height 13
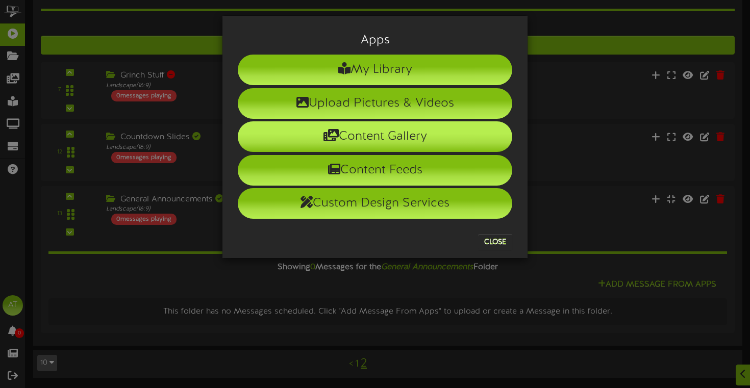
click at [399, 140] on li "Content Gallery" at bounding box center [375, 136] width 275 height 31
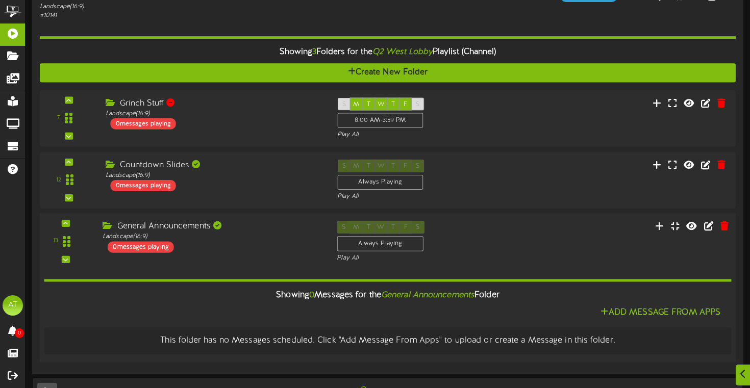
click at [539, 263] on div "13 ( )" at bounding box center [387, 242] width 703 height 42
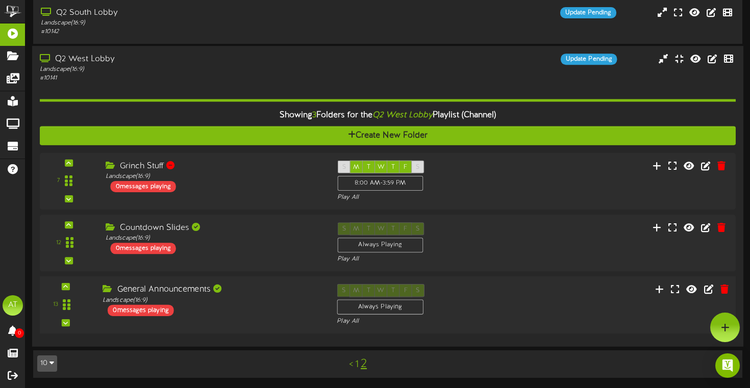
click at [540, 298] on div "13 ( )" at bounding box center [387, 306] width 703 height 42
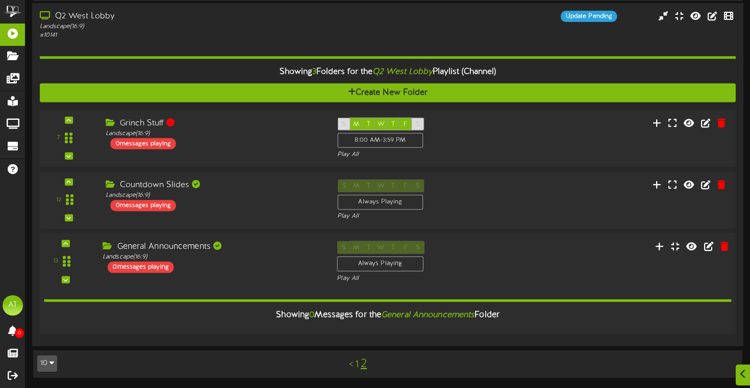
scroll to position [137, 0]
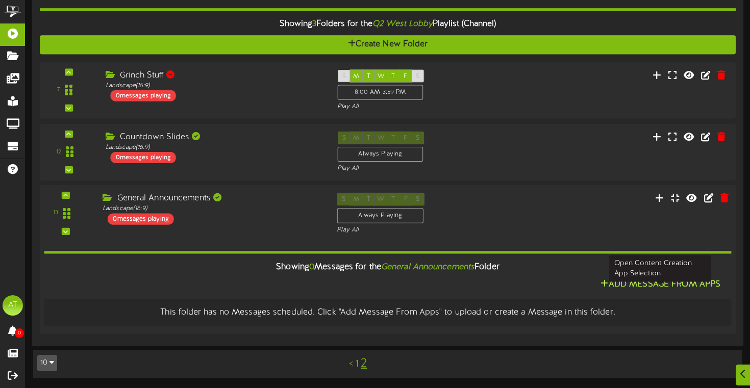
click at [638, 282] on button "Add Message From Apps" at bounding box center [661, 285] width 126 height 13
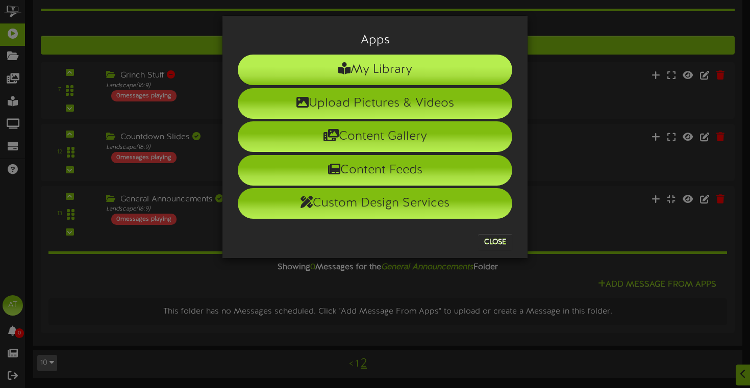
click at [385, 69] on li "My Library" at bounding box center [375, 70] width 275 height 31
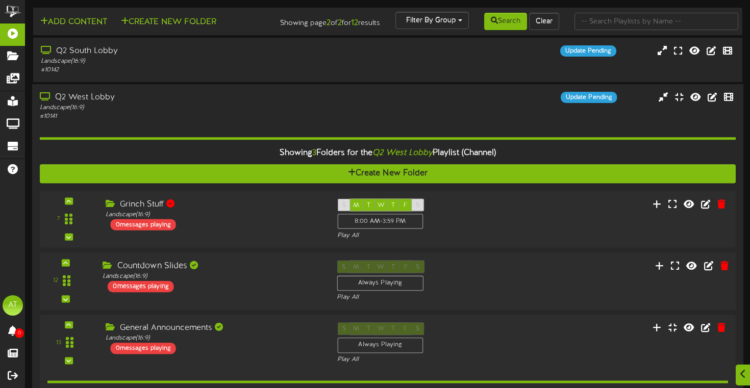
scroll to position [137, 0]
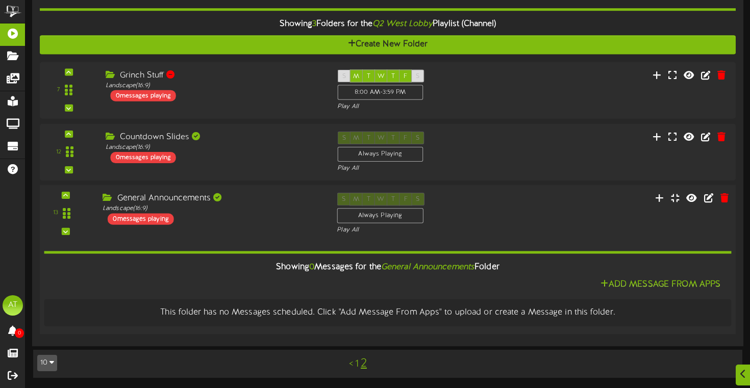
click at [607, 226] on div "13 ( )" at bounding box center [387, 214] width 703 height 42
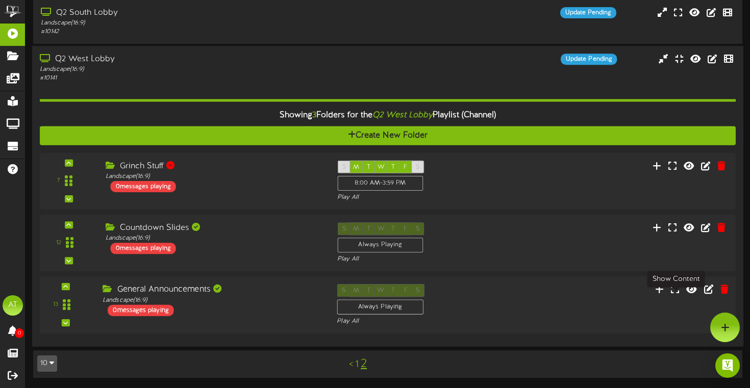
click at [566, 300] on div "13 ( )" at bounding box center [387, 306] width 703 height 42
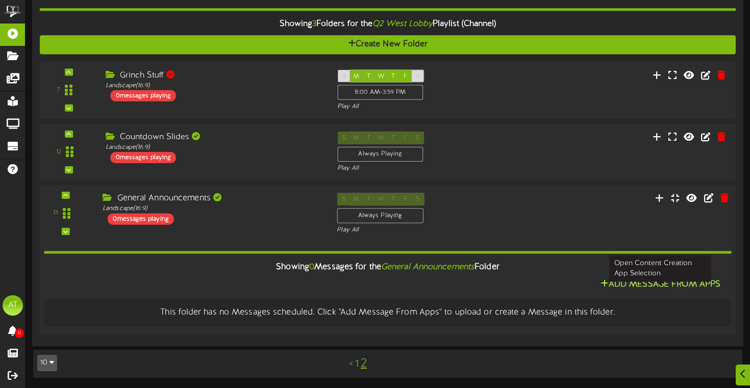
click at [624, 279] on button "Add Message From Apps" at bounding box center [661, 285] width 126 height 13
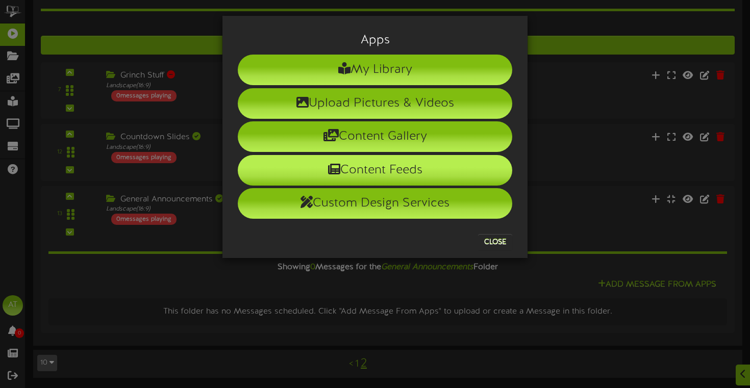
click at [413, 169] on li "Content Feeds" at bounding box center [375, 170] width 275 height 31
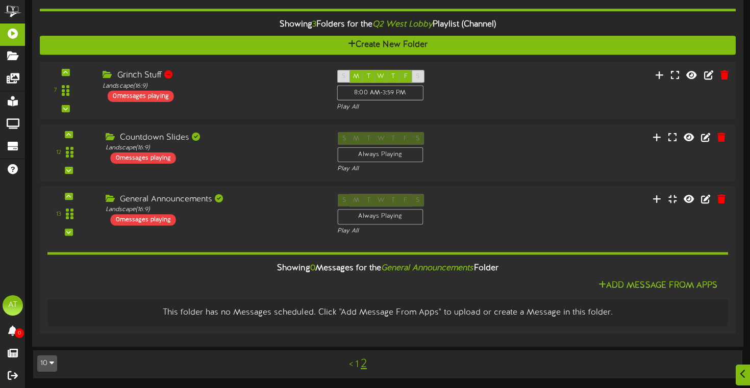
scroll to position [137, 0]
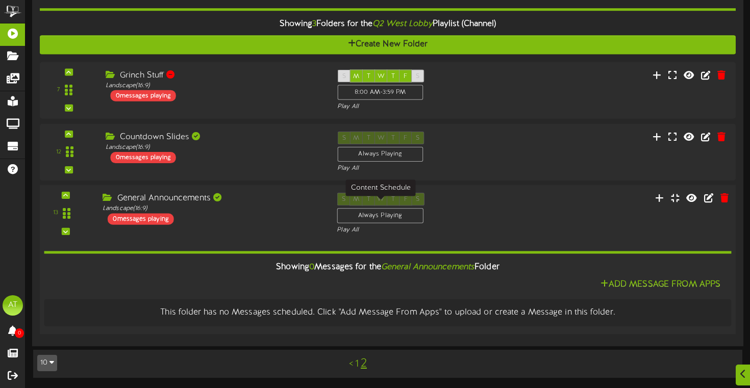
click at [370, 217] on div "Always Playing" at bounding box center [380, 216] width 86 height 15
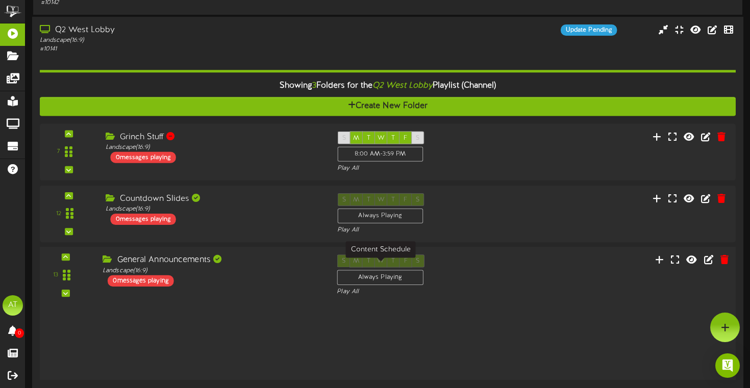
scroll to position [46, 0]
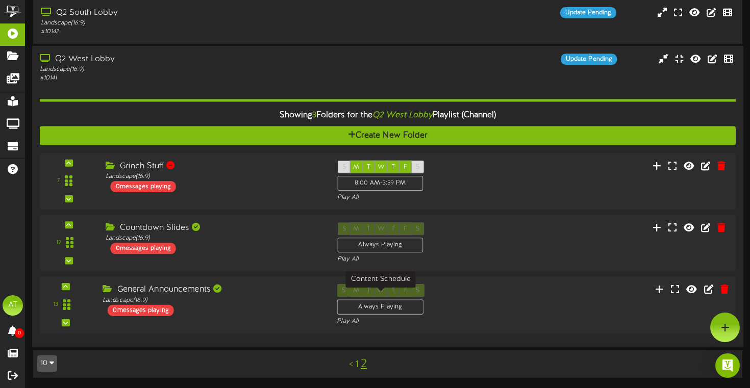
click at [379, 310] on div "Always Playing" at bounding box center [380, 307] width 86 height 15
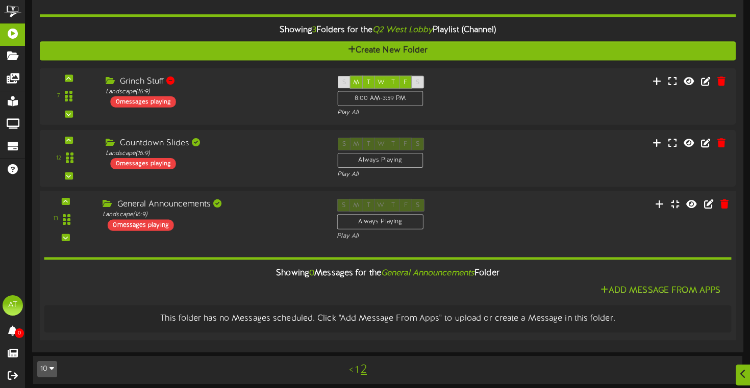
scroll to position [137, 0]
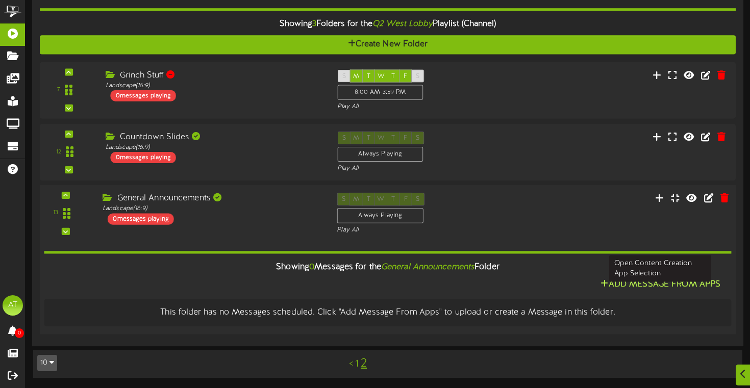
click at [637, 281] on button "Add Message From Apps" at bounding box center [661, 285] width 126 height 13
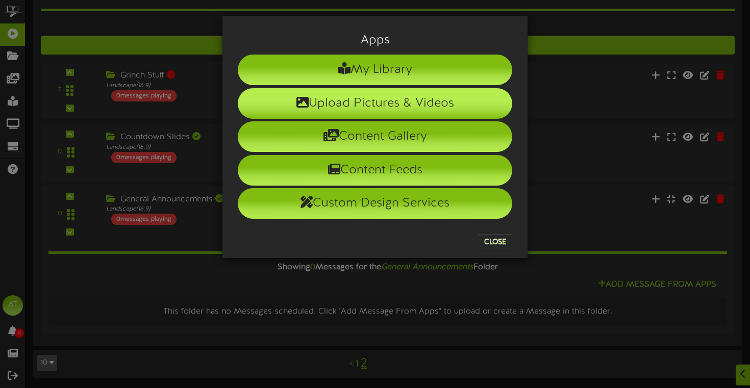
click at [410, 107] on li "Upload Pictures & Videos" at bounding box center [375, 103] width 275 height 31
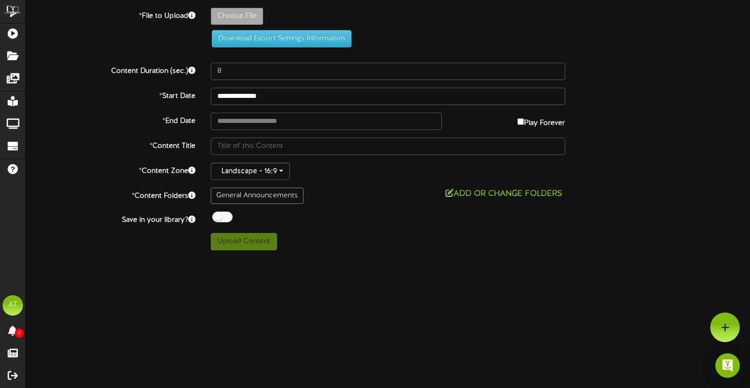
click at [283, 193] on div "General Announcements" at bounding box center [257, 196] width 93 height 16
click at [297, 197] on div "General Announcements" at bounding box center [257, 196] width 93 height 16
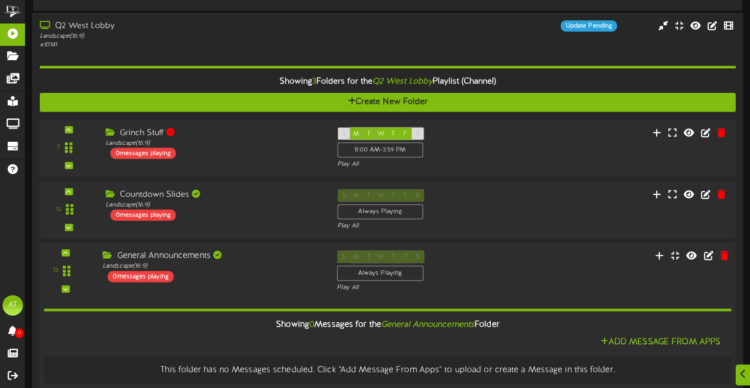
scroll to position [118, 0]
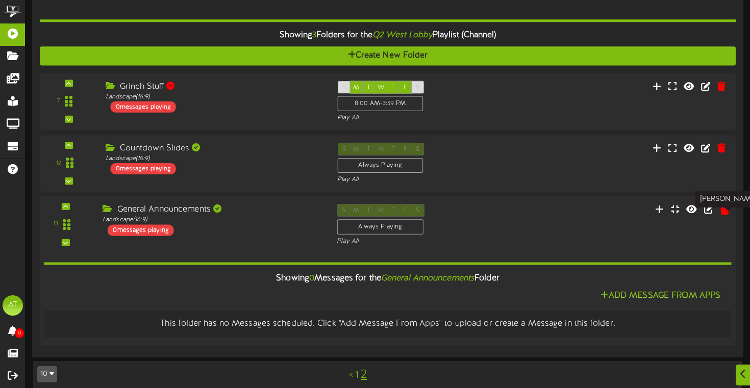
click at [723, 215] on icon at bounding box center [725, 209] width 10 height 11
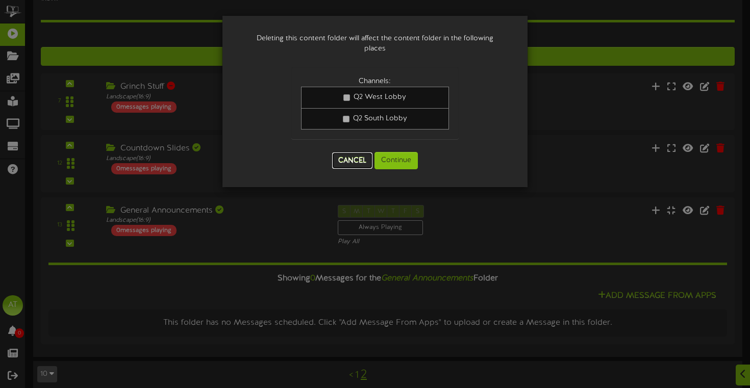
click at [364, 159] on button "Cancel" at bounding box center [352, 161] width 40 height 16
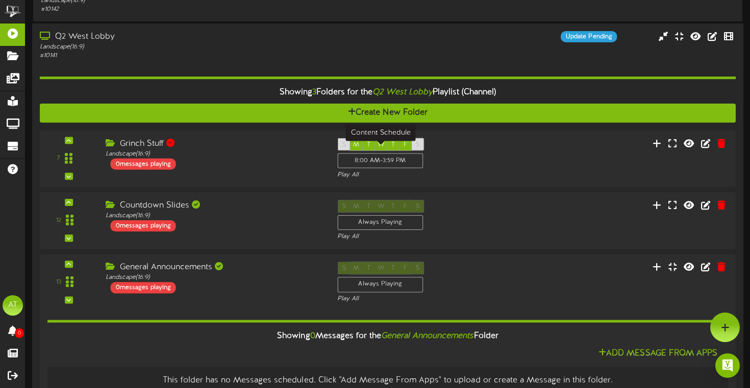
scroll to position [0, 0]
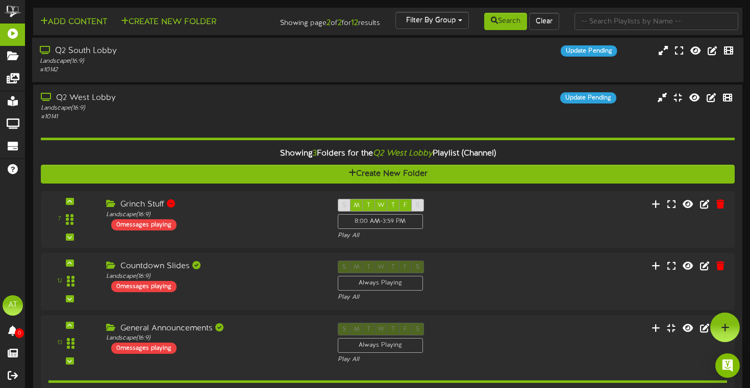
click at [288, 66] on div "Landscape ( 16:9 )" at bounding box center [180, 61] width 281 height 9
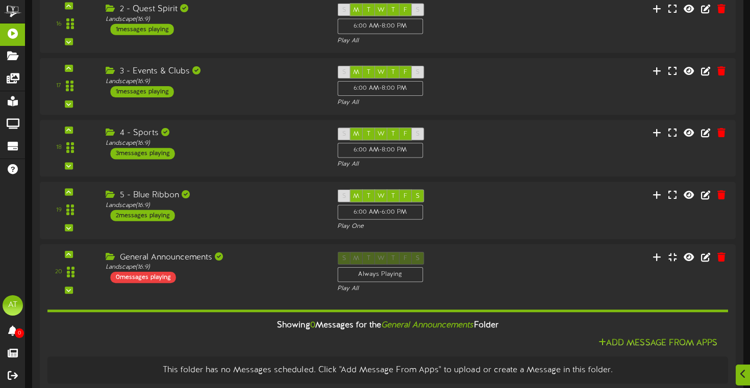
scroll to position [276, 0]
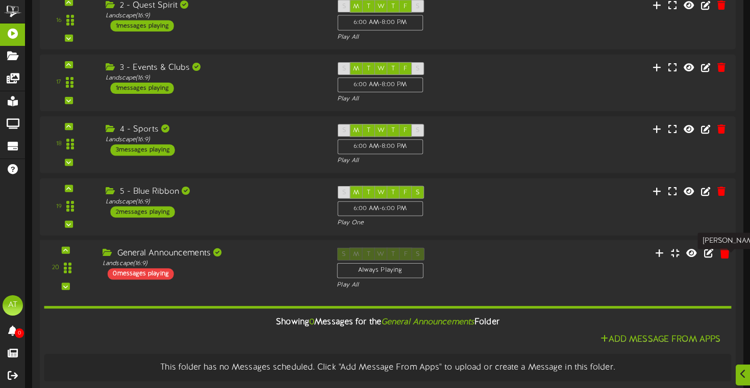
click at [724, 258] on icon at bounding box center [725, 252] width 10 height 11
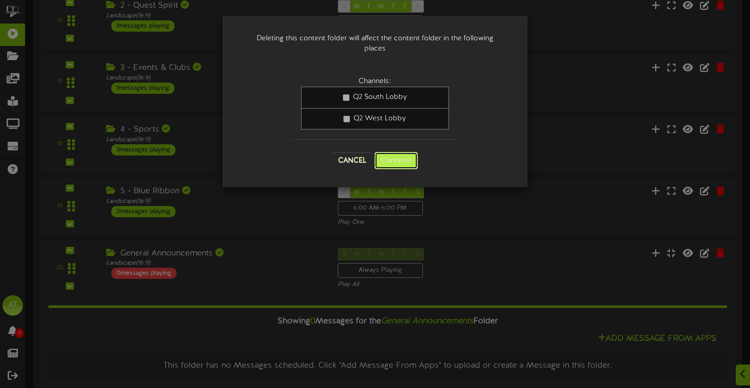
click at [396, 159] on button "Continue" at bounding box center [396, 160] width 43 height 17
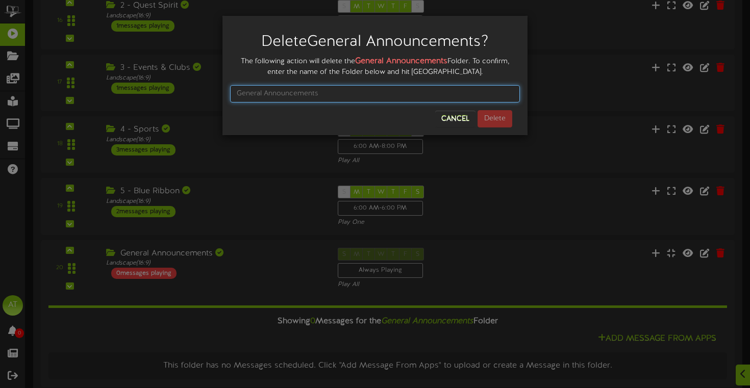
click at [377, 90] on input "text" at bounding box center [375, 93] width 290 height 17
type input "General Announcements"
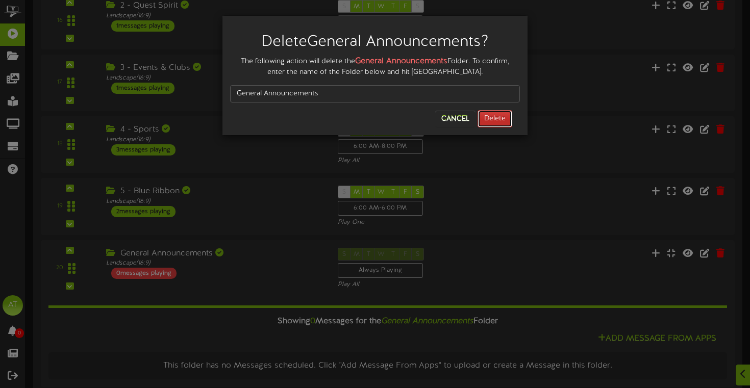
click at [507, 118] on button "Delete" at bounding box center [495, 118] width 35 height 17
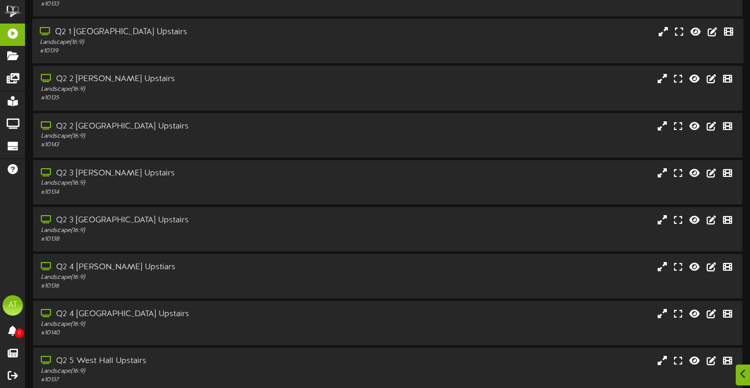
scroll to position [167, 0]
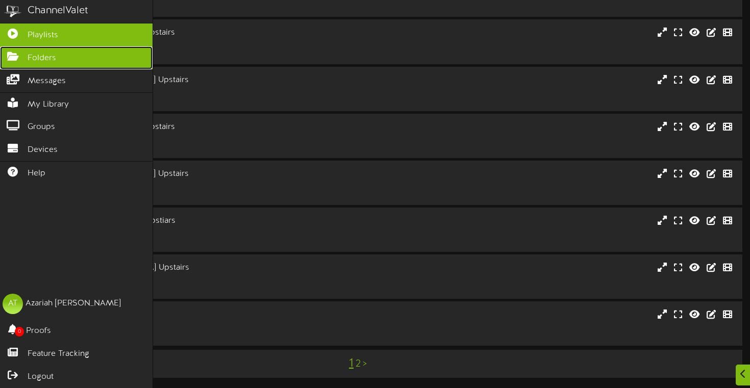
click at [33, 59] on span "Folders" at bounding box center [42, 59] width 29 height 12
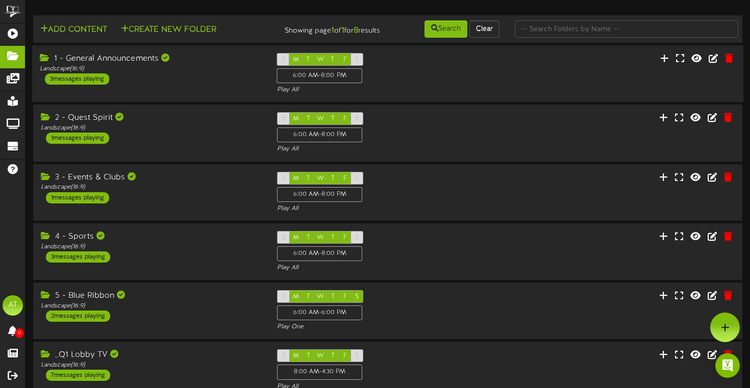
click at [571, 72] on div "1 - General Announcements Landscape ( 16:9 ) 3 messages playing S M T W T F S 6…" at bounding box center [387, 74] width 711 height 42
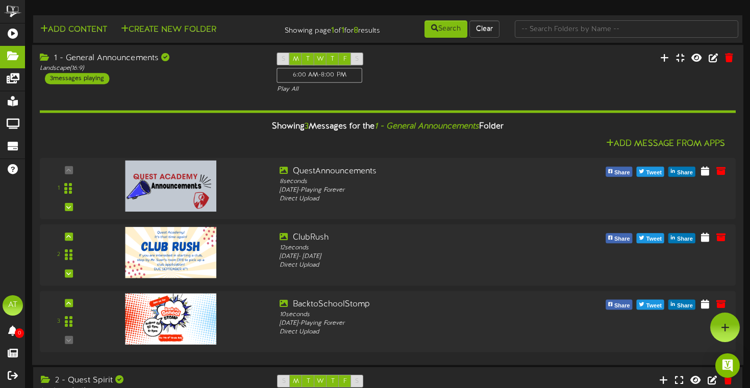
click at [79, 84] on div "3 messages playing" at bounding box center [77, 78] width 64 height 11
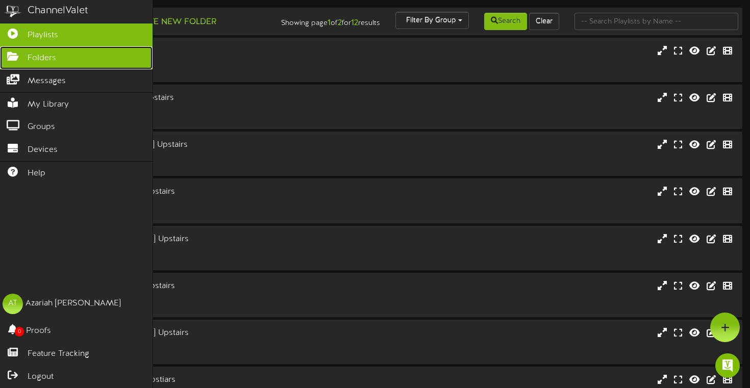
click at [16, 63] on link "Folders" at bounding box center [76, 57] width 153 height 23
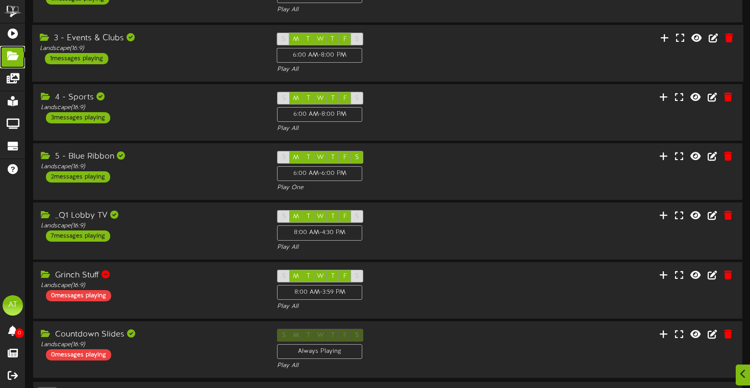
scroll to position [178, 0]
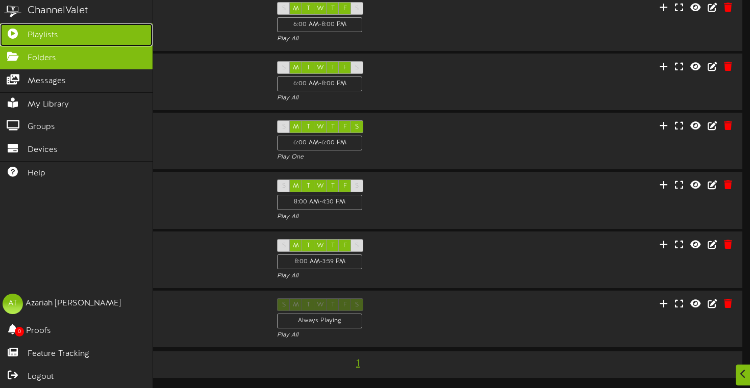
click at [38, 37] on span "Playlists" at bounding box center [43, 36] width 31 height 12
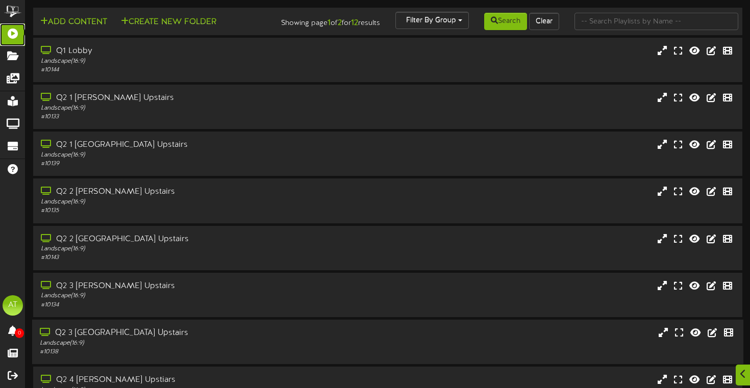
scroll to position [167, 0]
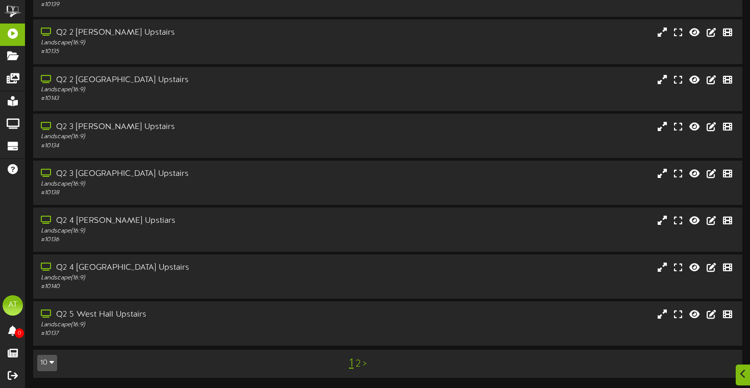
click at [360, 365] on div "1 2 >" at bounding box center [357, 363] width 179 height 19
click at [359, 365] on link "2" at bounding box center [358, 364] width 5 height 11
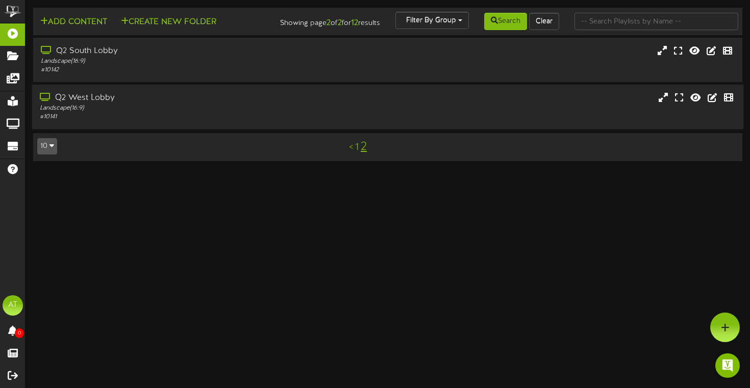
click at [168, 129] on div "Q2 West Lobby Landscape ( 16:9 ) # 10141" at bounding box center [387, 107] width 711 height 44
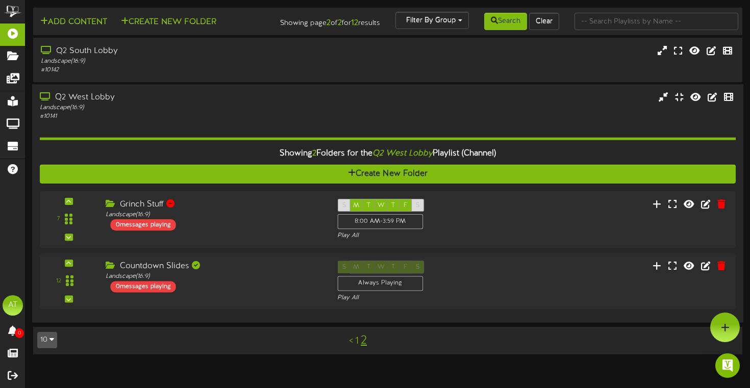
click at [146, 104] on div "Q2 West Lobby" at bounding box center [180, 98] width 281 height 12
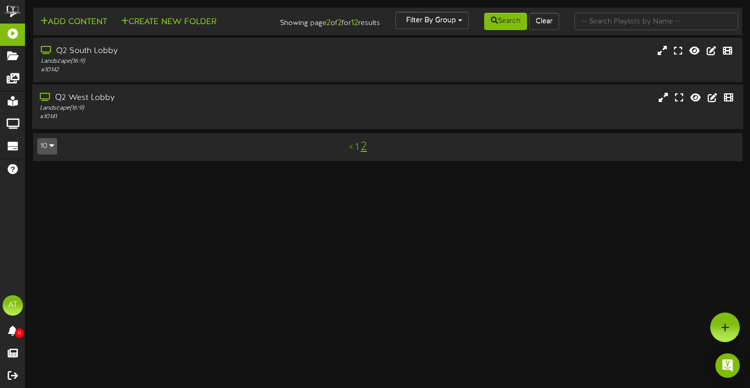
click at [128, 104] on div "Q2 West Lobby" at bounding box center [180, 98] width 281 height 12
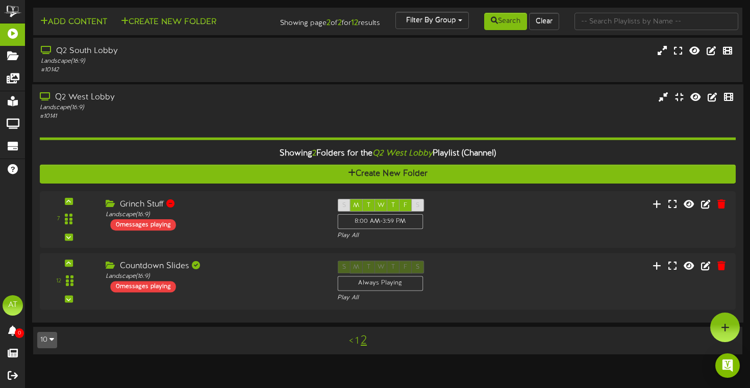
click at [129, 104] on div "Q2 West Lobby" at bounding box center [180, 98] width 281 height 12
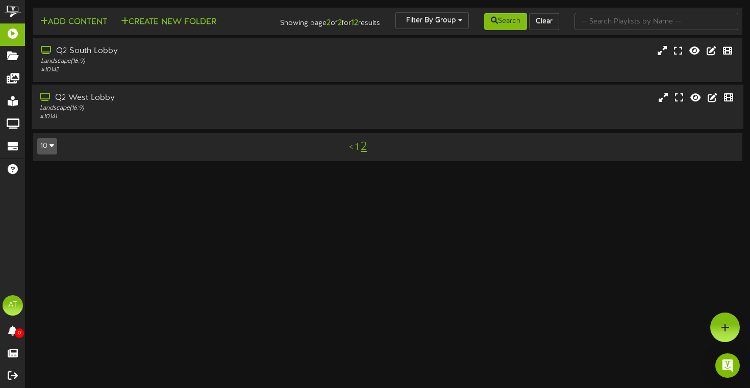
click at [121, 104] on div "Q2 West Lobby" at bounding box center [180, 98] width 281 height 12
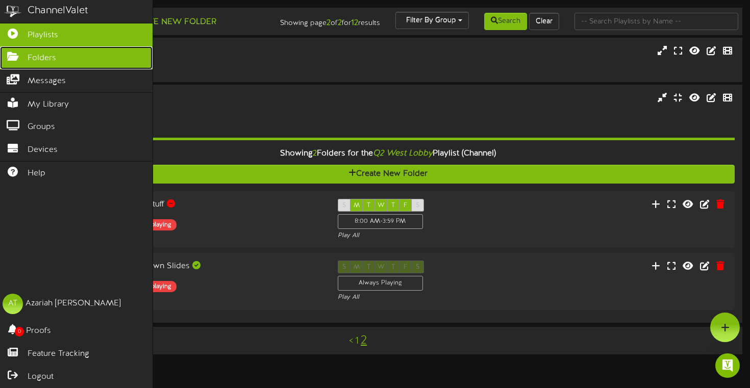
click at [16, 55] on icon at bounding box center [13, 56] width 26 height 8
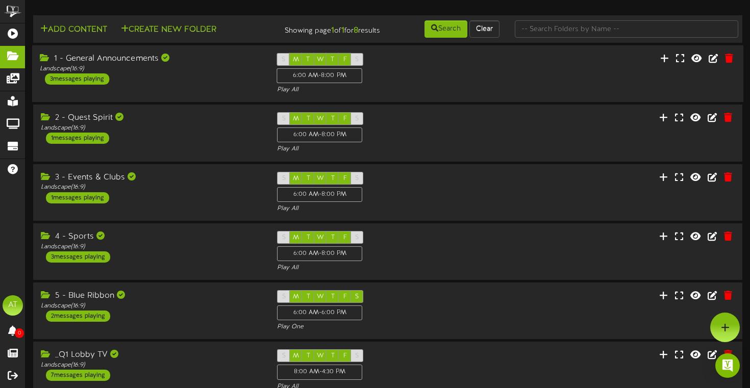
click at [190, 85] on div "1 - General Announcements Landscape ( 16:9 ) 3 messages playing" at bounding box center [150, 69] width 237 height 32
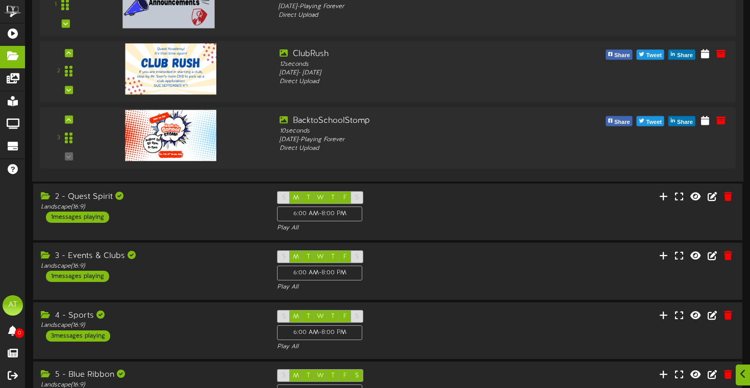
scroll to position [195, 0]
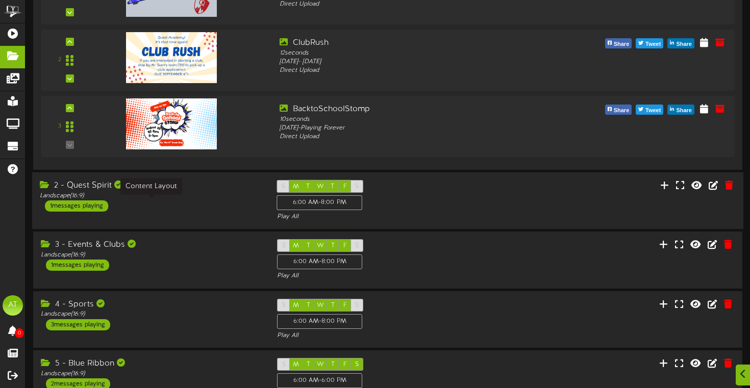
click at [242, 201] on div "Landscape ( 16:9 )" at bounding box center [151, 196] width 222 height 9
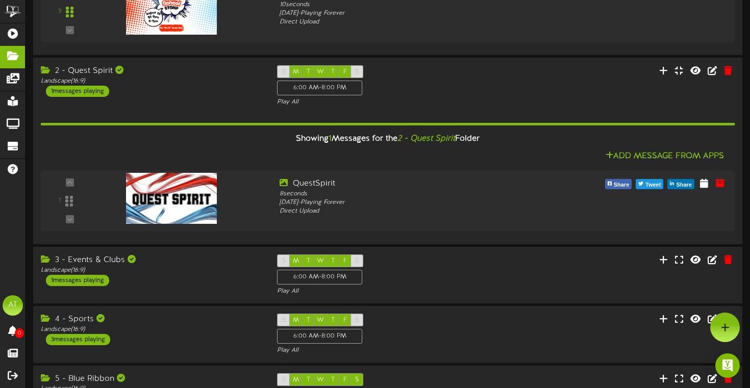
scroll to position [309, 0]
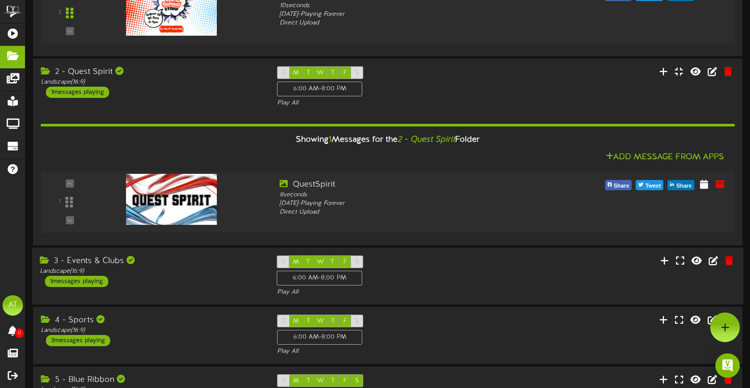
click at [204, 267] on div "3 - Events & Clubs" at bounding box center [151, 262] width 222 height 12
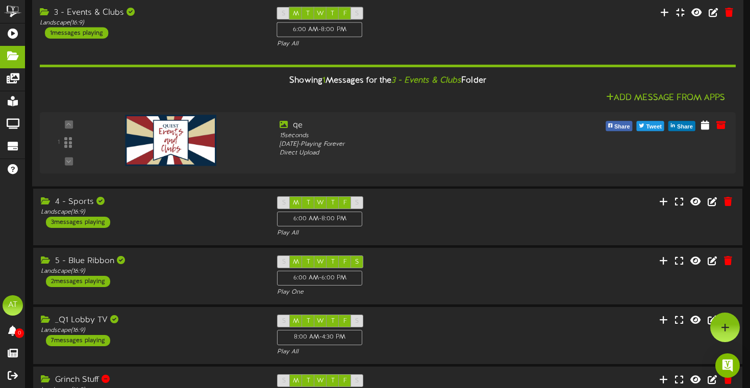
scroll to position [552, 0]
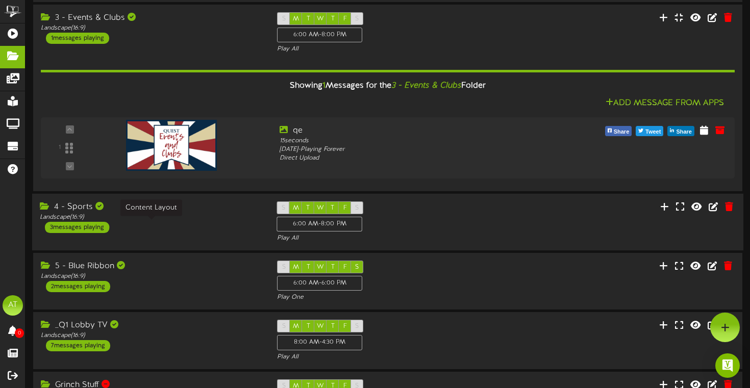
click at [186, 222] on div "Landscape ( 16:9 )" at bounding box center [151, 217] width 222 height 9
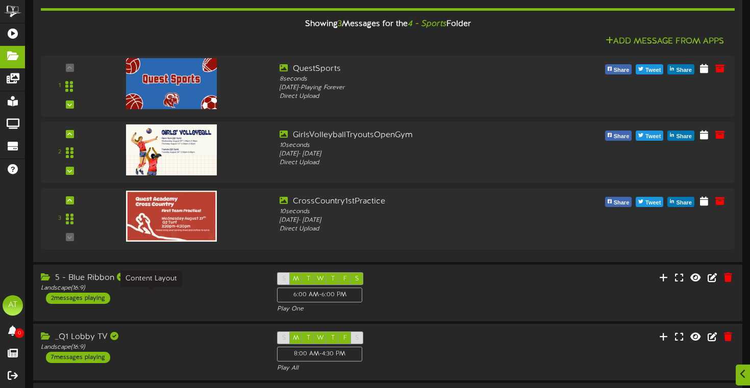
scroll to position [810, 0]
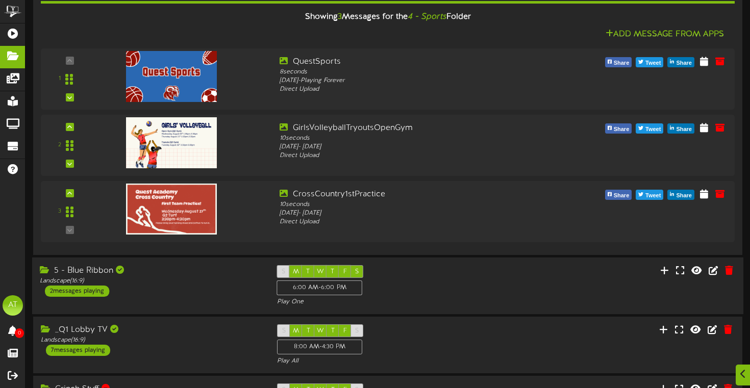
click at [166, 294] on div "5 - Blue Ribbon Landscape ( 16:9 ) 2 messages playing" at bounding box center [150, 281] width 237 height 32
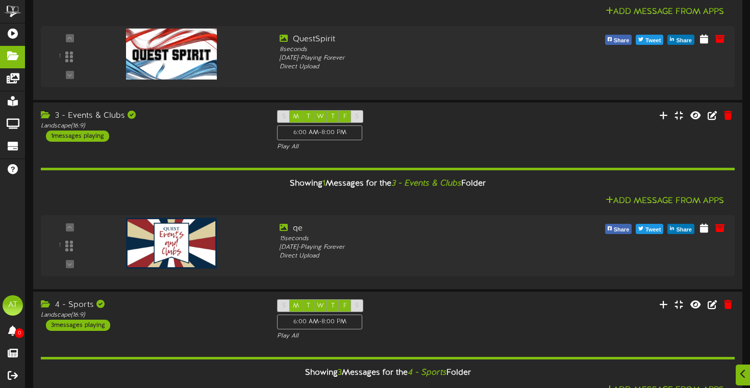
scroll to position [455, 0]
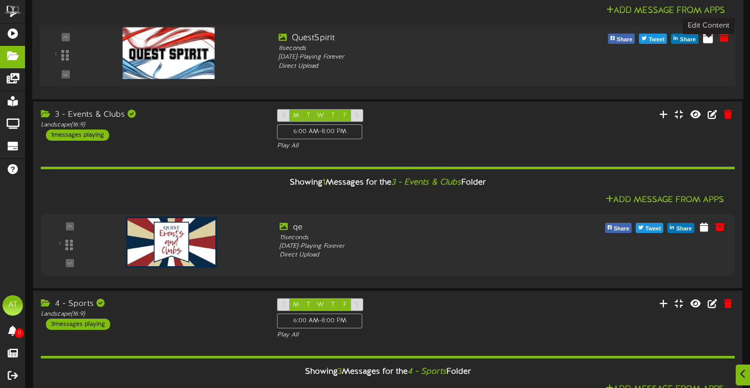
click at [709, 43] on icon at bounding box center [708, 37] width 10 height 11
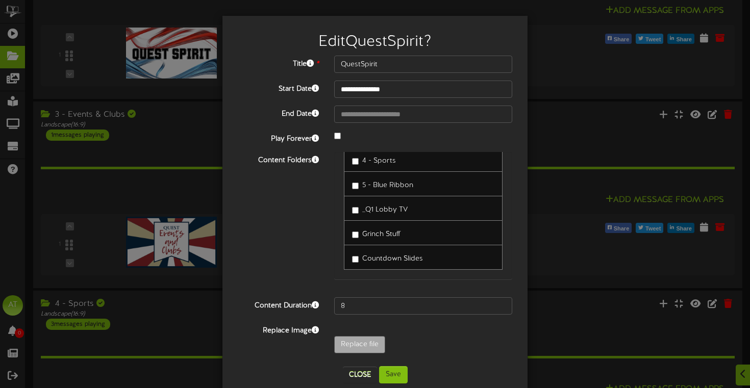
scroll to position [19, 0]
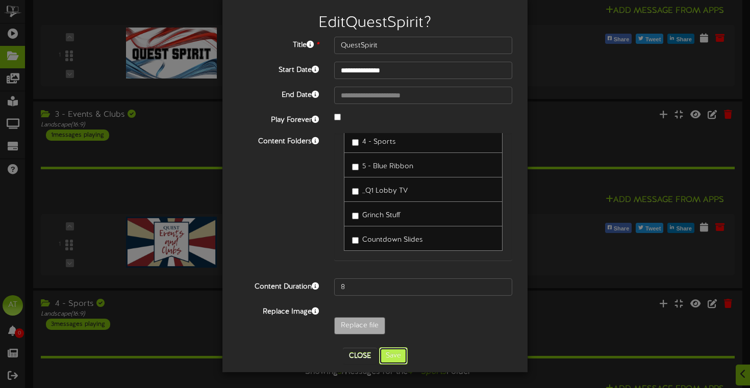
click at [396, 355] on button "Save" at bounding box center [393, 355] width 29 height 17
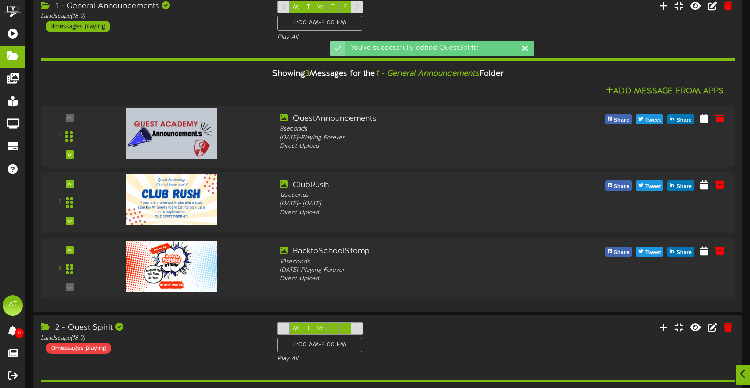
scroll to position [53, 0]
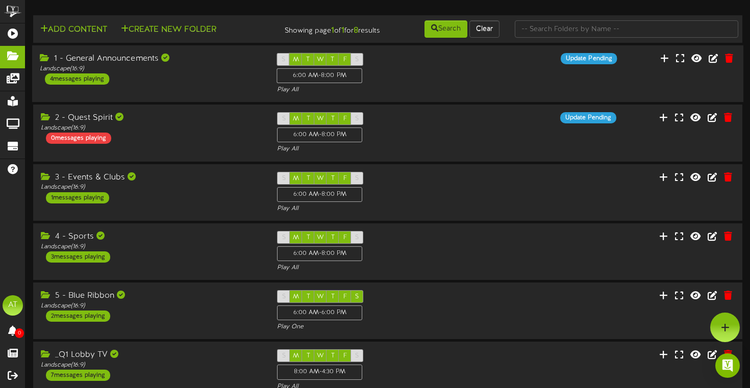
click at [176, 95] on div "1 - General Announcements Landscape ( 16:9 ) 4 messages playing S M T W T F S 6…" at bounding box center [387, 74] width 711 height 42
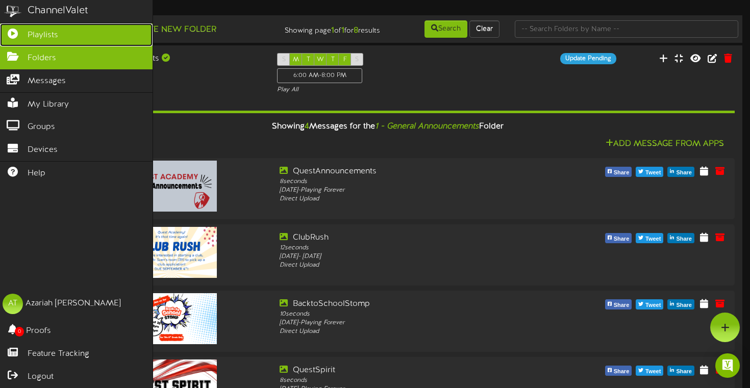
click at [16, 36] on icon at bounding box center [13, 33] width 26 height 8
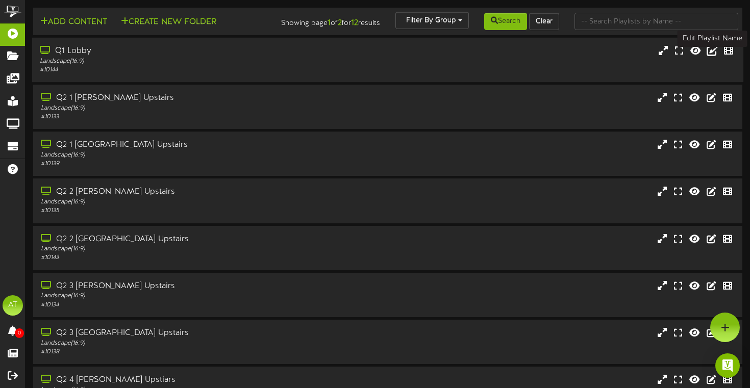
click at [714, 56] on icon at bounding box center [712, 50] width 11 height 11
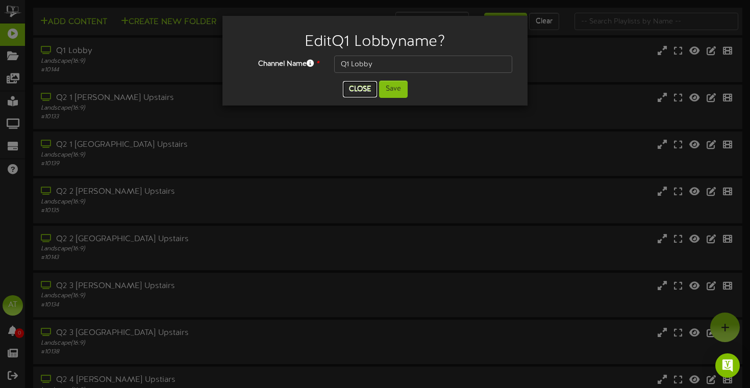
click at [363, 96] on button "Close" at bounding box center [360, 89] width 34 height 16
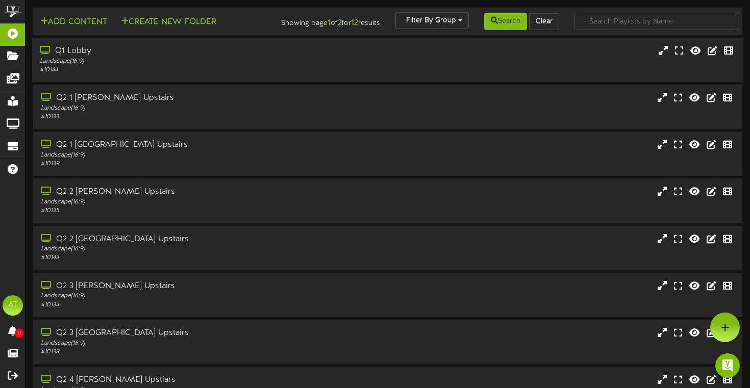
click at [262, 66] on div "Landscape ( 16:9 )" at bounding box center [180, 61] width 281 height 9
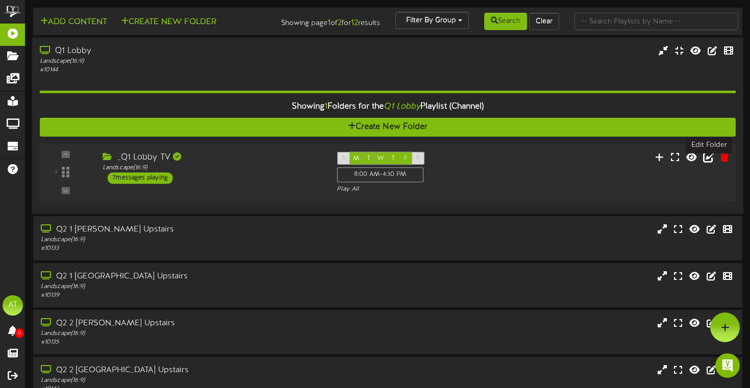
click at [709, 162] on icon at bounding box center [708, 156] width 11 height 11
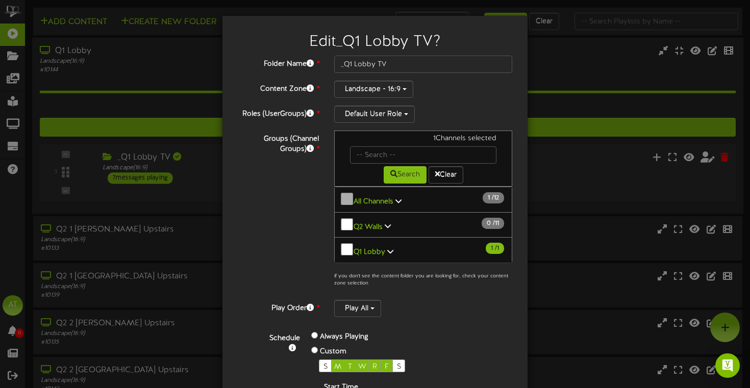
click at [383, 249] on link "Q1 Lobby 1 / 1" at bounding box center [371, 253] width 34 height 8
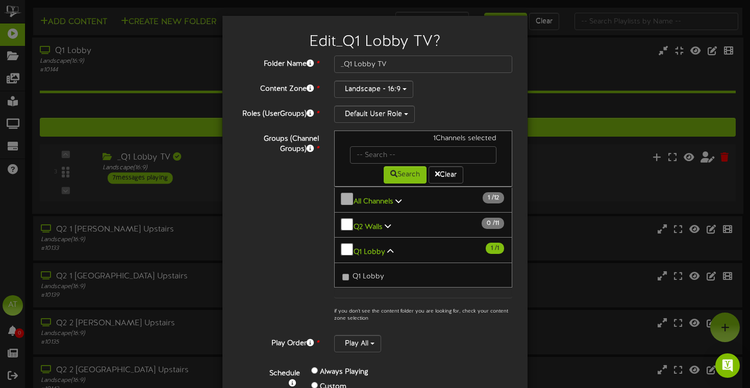
click at [390, 248] on icon at bounding box center [390, 251] width 6 height 7
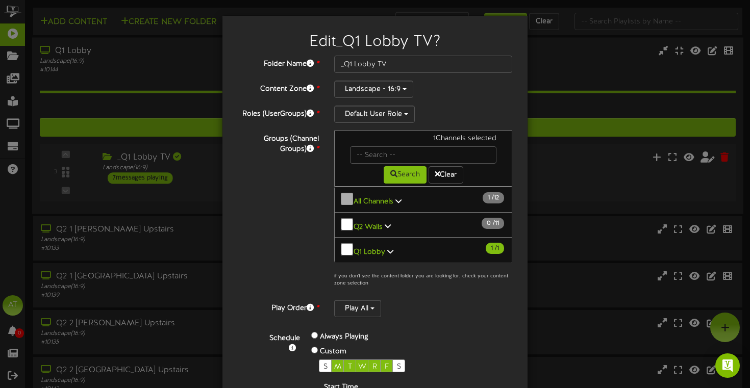
click at [383, 249] on link "Q1 Lobby 1 / 1" at bounding box center [371, 253] width 34 height 8
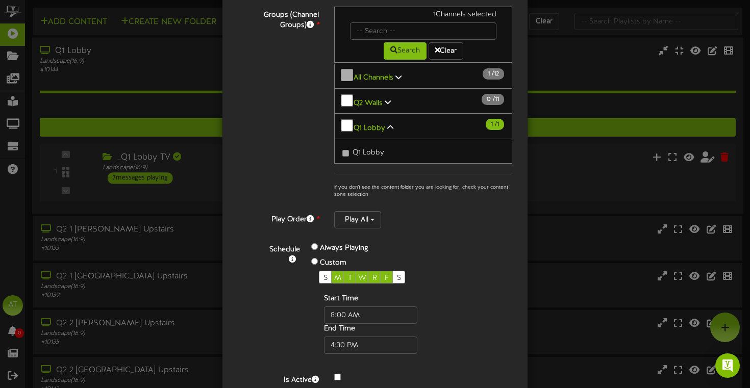
scroll to position [162, 0]
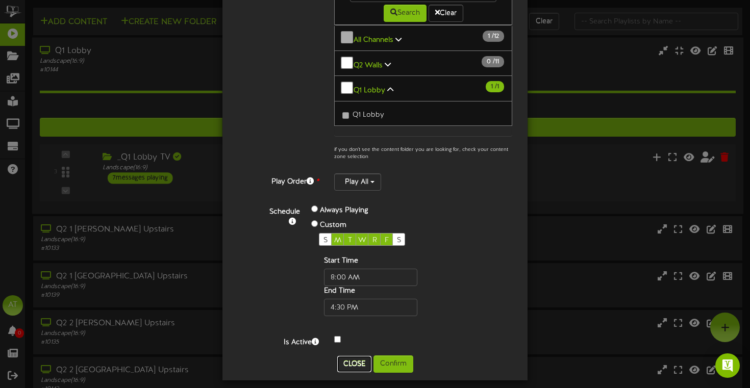
click at [359, 357] on button "Close" at bounding box center [354, 364] width 34 height 16
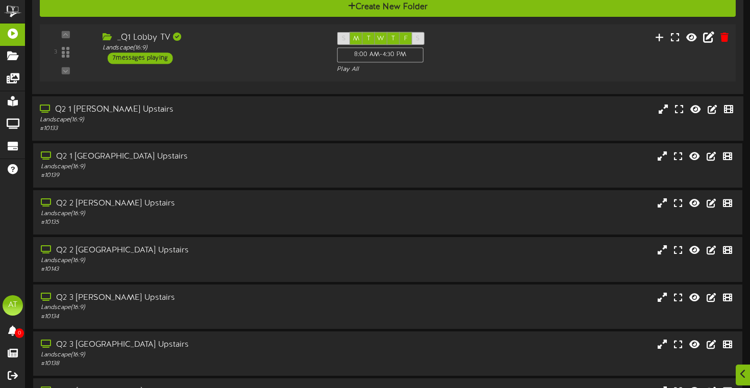
scroll to position [126, 0]
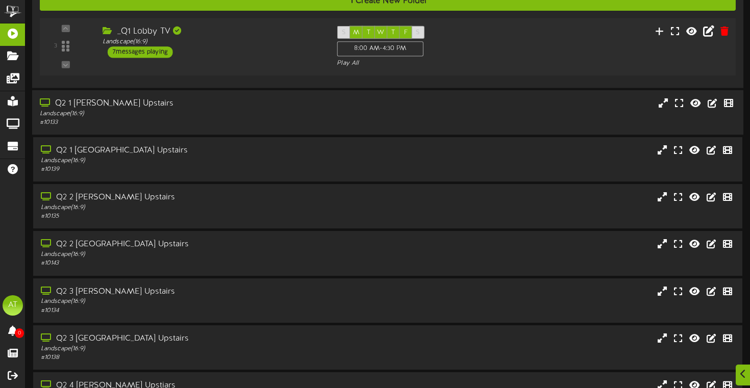
click at [609, 117] on div "Q2 1 South Hall Upstairs Landscape ( 16:9 ) # 10133" at bounding box center [387, 112] width 711 height 29
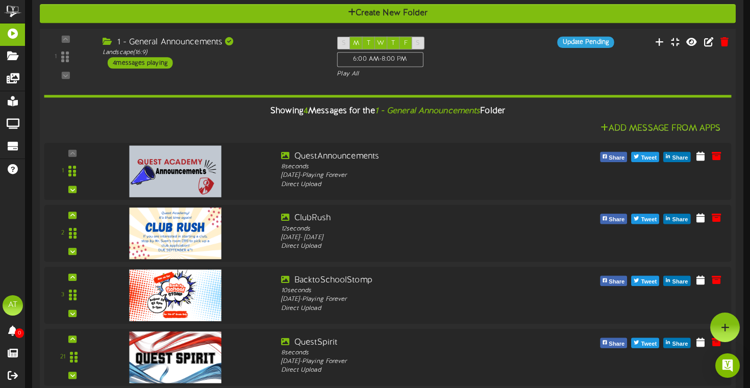
scroll to position [288, 0]
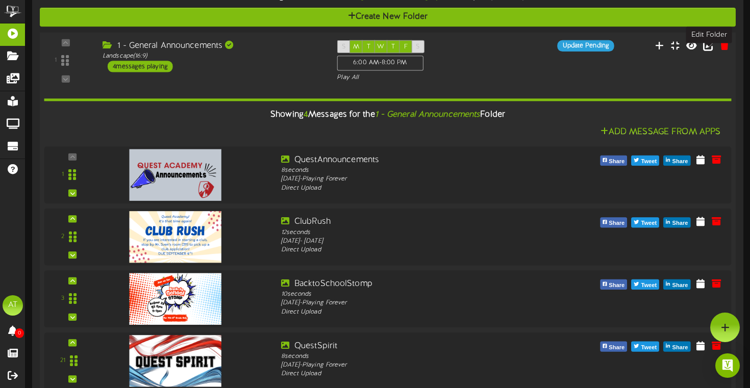
click at [708, 51] on icon at bounding box center [708, 44] width 11 height 11
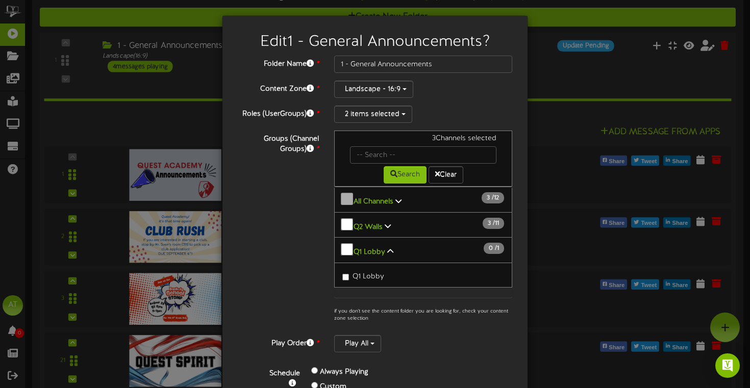
click at [387, 222] on icon at bounding box center [388, 225] width 6 height 7
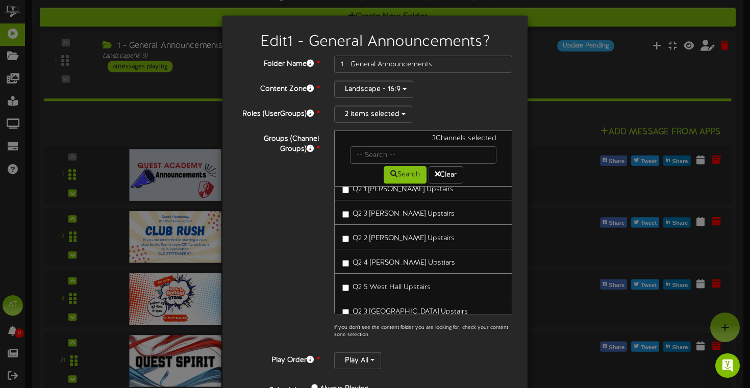
scroll to position [64, 0]
click at [346, 309] on label "Q2 3 [GEOGRAPHIC_DATA] Upstairs" at bounding box center [405, 309] width 126 height 14
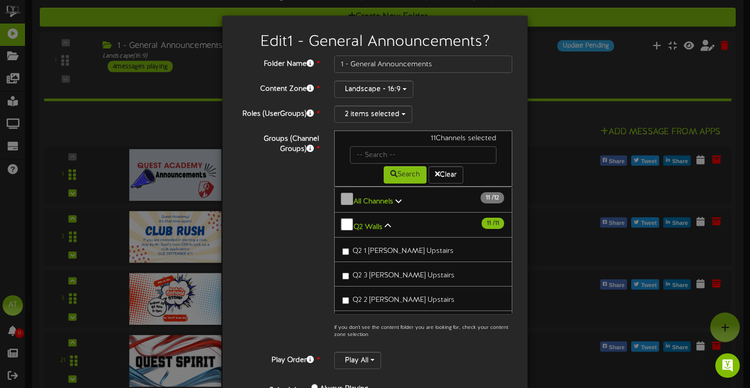
scroll to position [0, 0]
click at [306, 234] on div "Groups (Channel Groups) * 11 Channels selected Search Clear All Channels 11 12" at bounding box center [375, 238] width 290 height 214
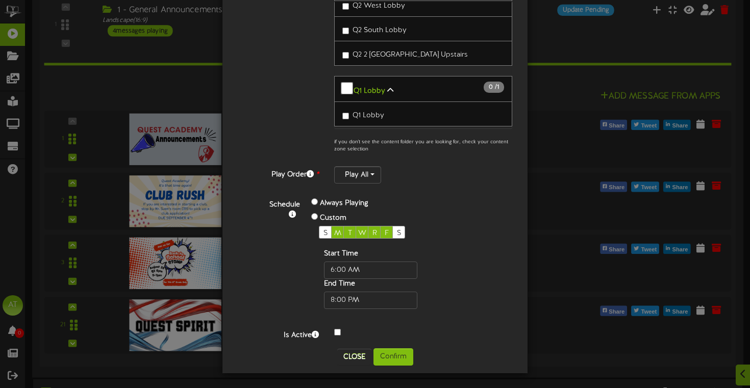
scroll to position [349, 0]
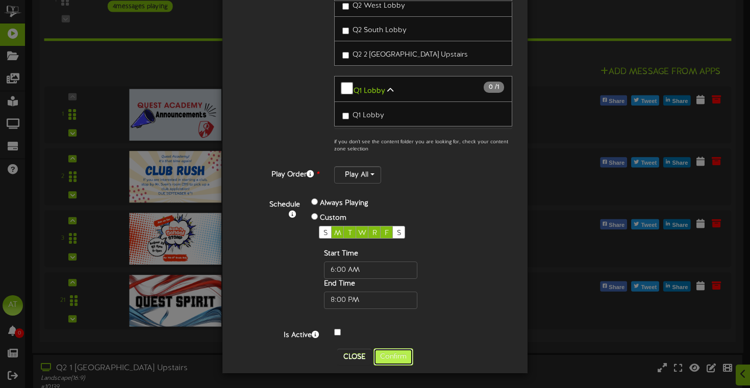
click at [384, 361] on button "Confirm" at bounding box center [394, 357] width 40 height 17
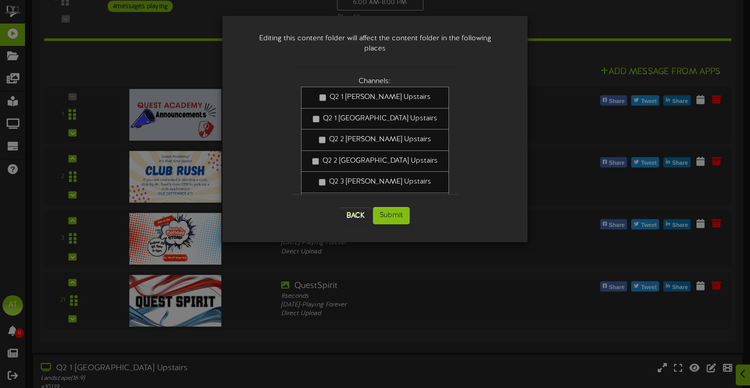
scroll to position [0, 0]
click at [391, 207] on button "Submit" at bounding box center [391, 215] width 37 height 17
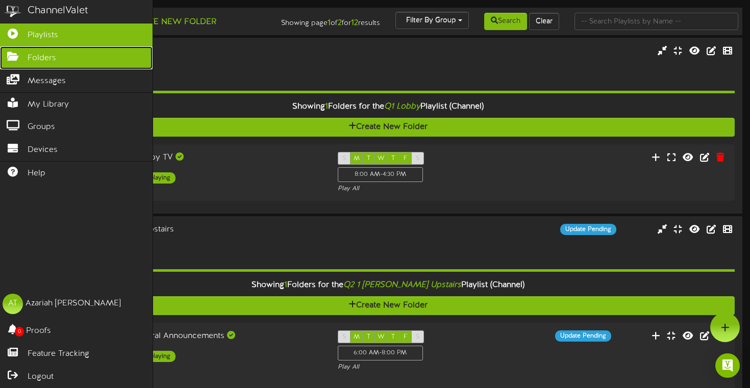
click at [30, 58] on span "Folders" at bounding box center [42, 59] width 29 height 12
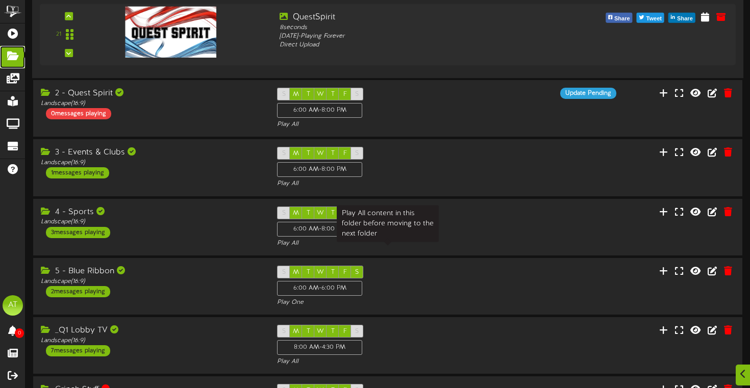
scroll to position [355, 0]
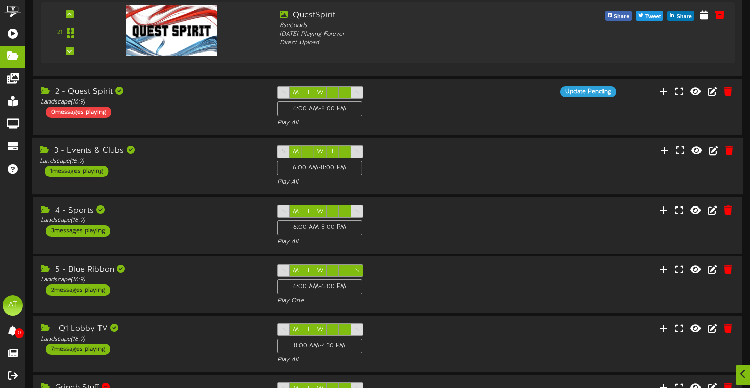
click at [211, 176] on div "3 - Events & Clubs Landscape ( 16:9 ) 1 messages playing" at bounding box center [150, 161] width 237 height 32
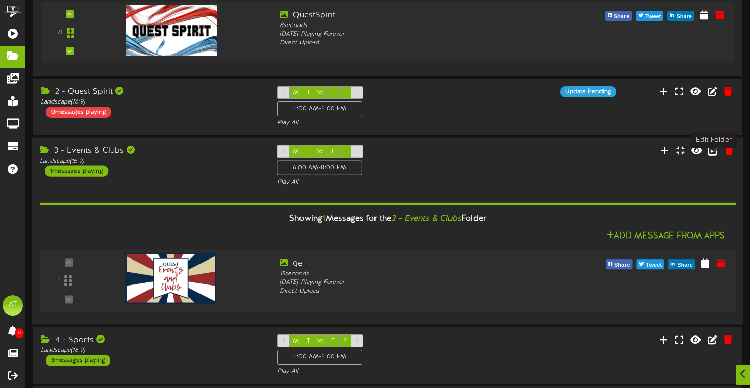
click at [711, 156] on icon at bounding box center [713, 149] width 11 height 11
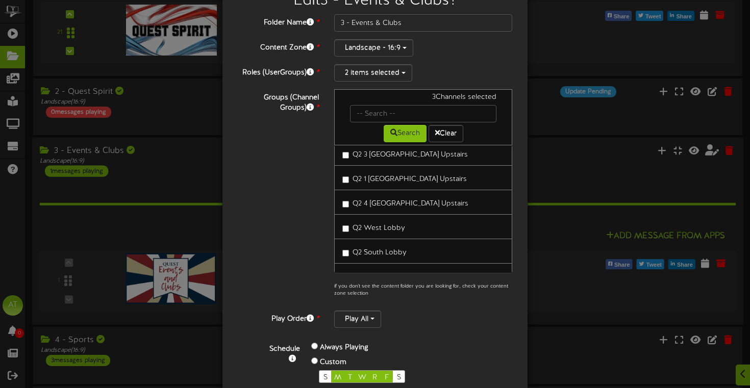
scroll to position [189, 0]
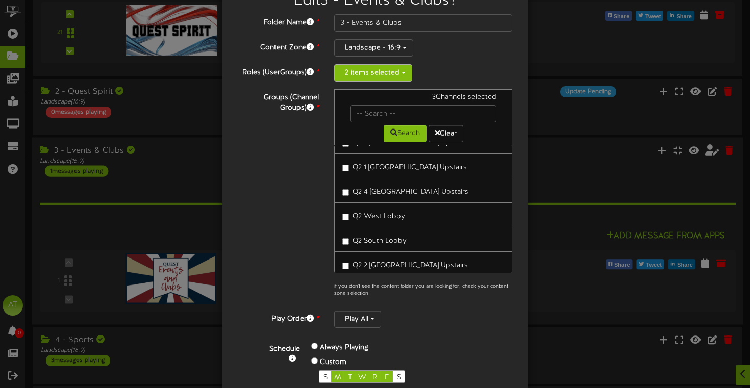
click at [389, 73] on button "2 items selected" at bounding box center [373, 72] width 78 height 17
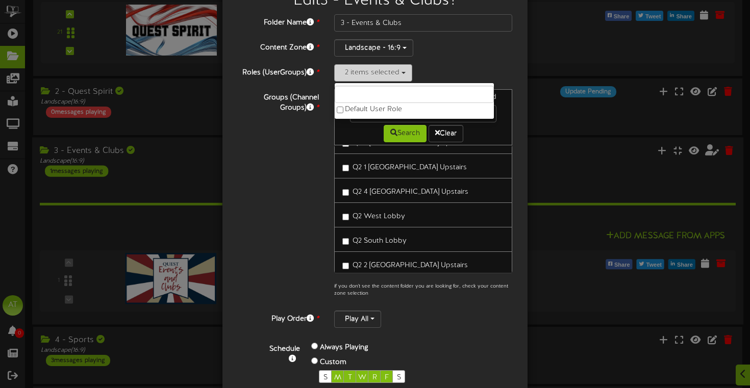
click at [396, 73] on button "2 items selected" at bounding box center [373, 72] width 78 height 17
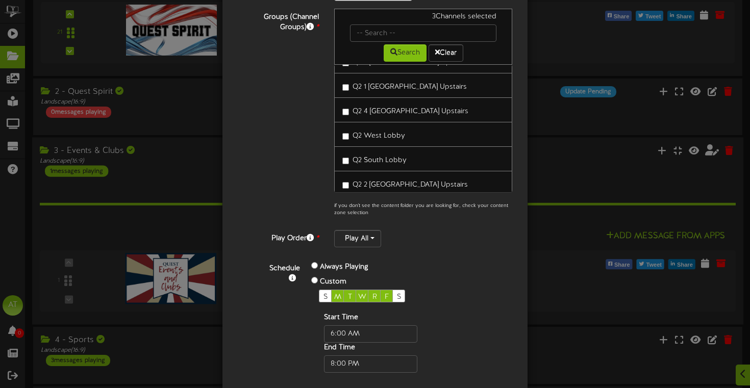
scroll to position [186, 0]
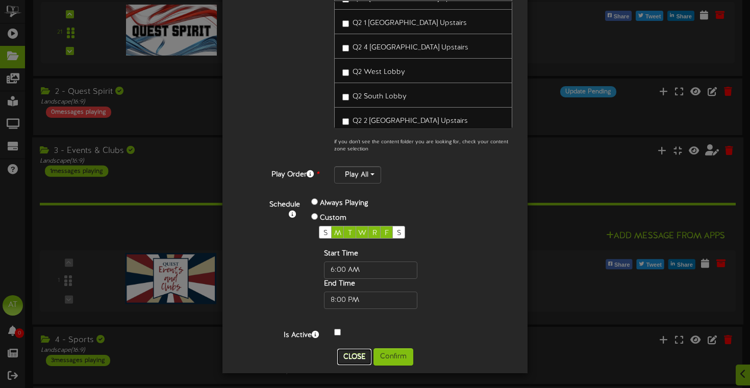
click at [358, 358] on button "Close" at bounding box center [354, 357] width 34 height 16
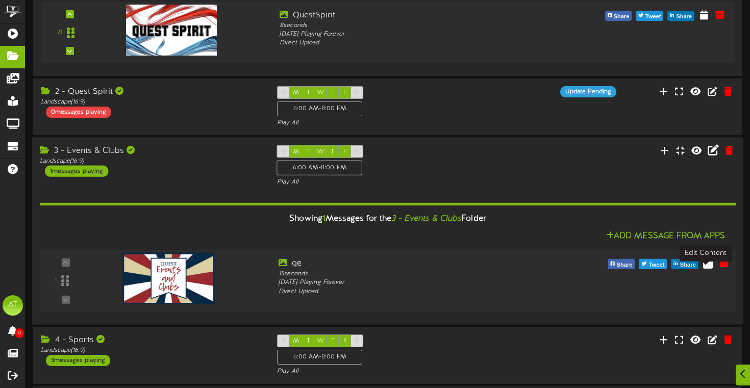
click at [706, 269] on icon at bounding box center [708, 263] width 10 height 11
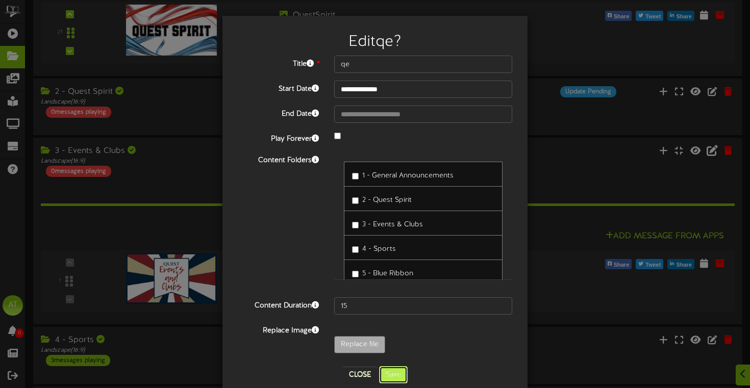
click at [407, 376] on button "Save" at bounding box center [393, 374] width 29 height 17
